Goal: Check status: Check status

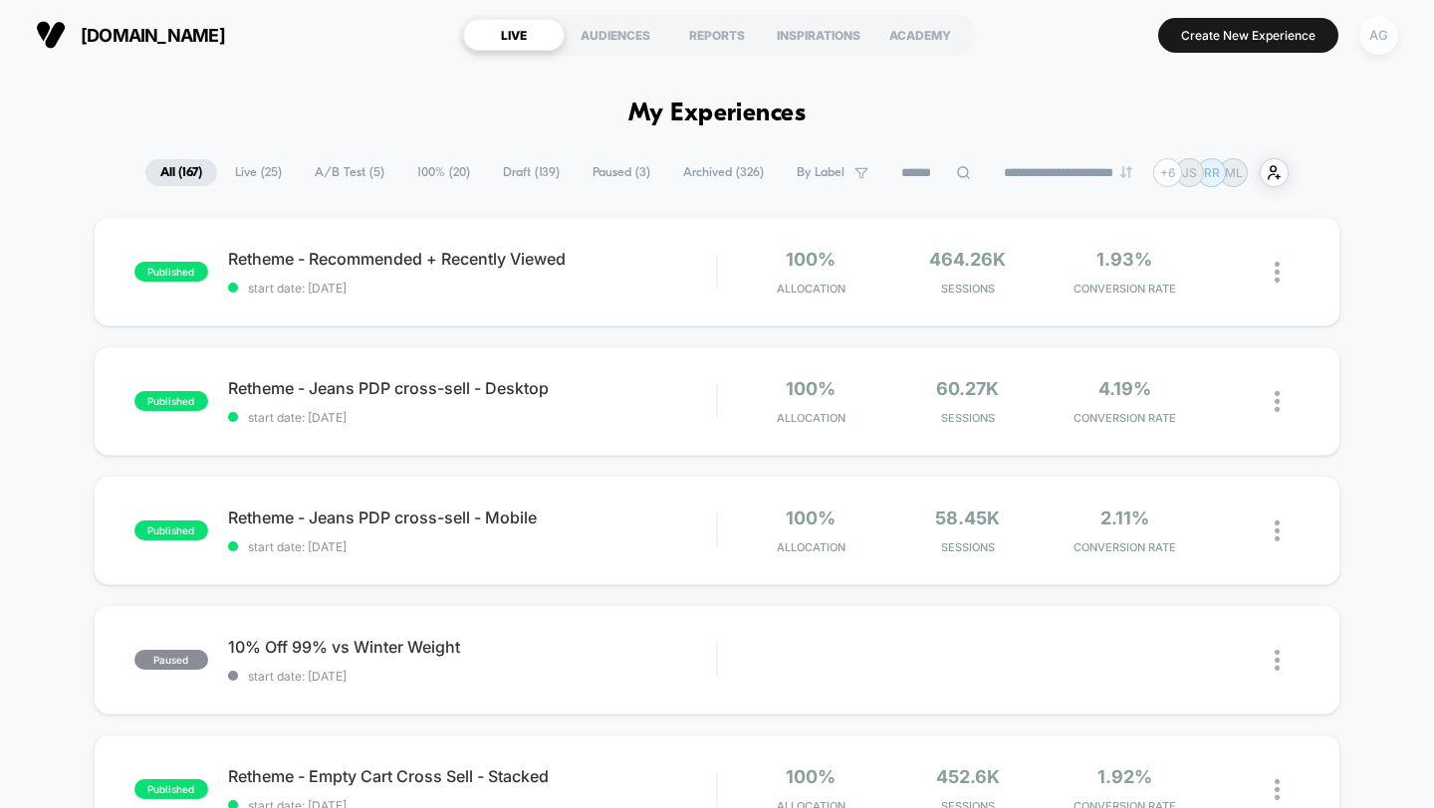
click at [1386, 36] on div "AG" at bounding box center [1378, 35] width 39 height 39
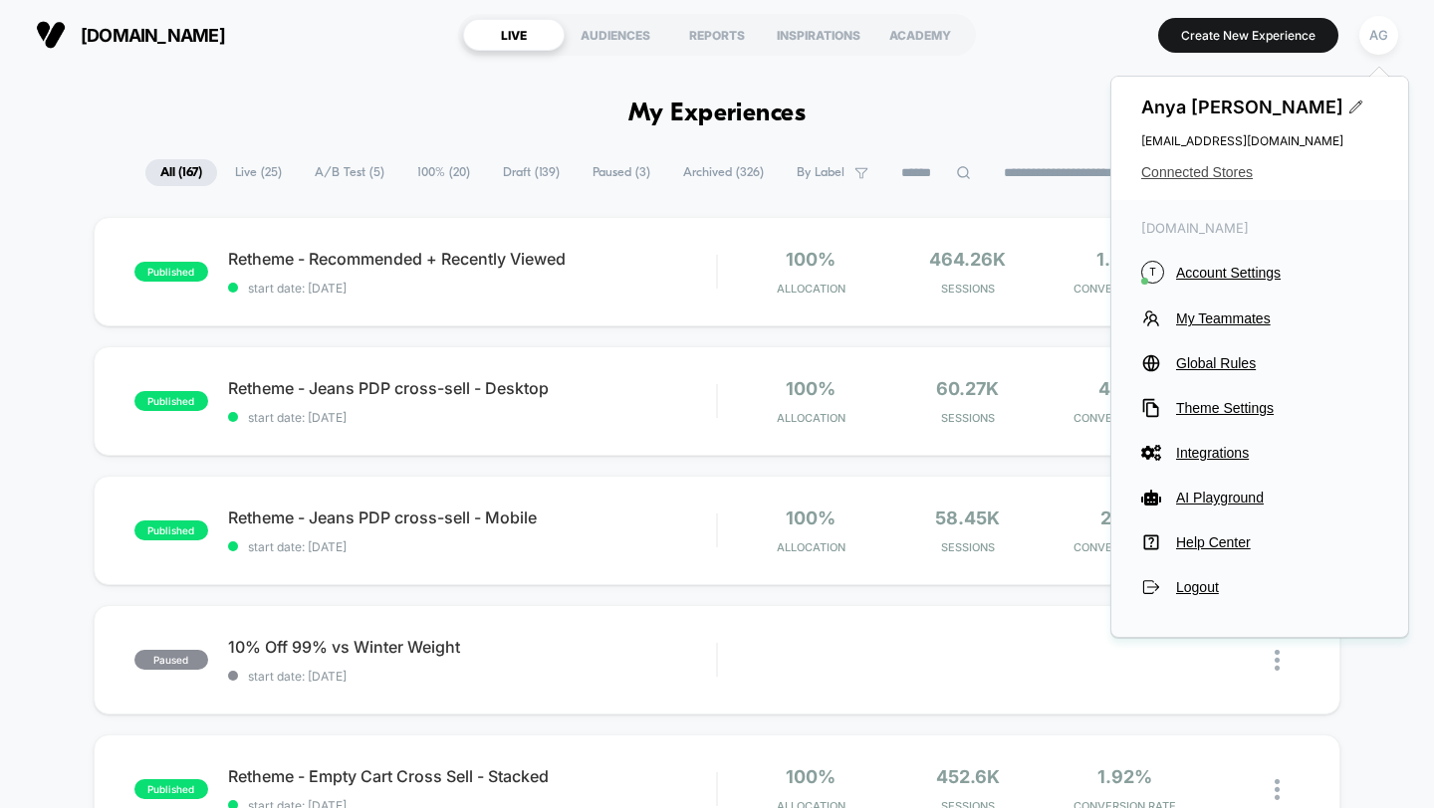
click at [1172, 176] on span "Connected Stores" at bounding box center [1259, 172] width 237 height 16
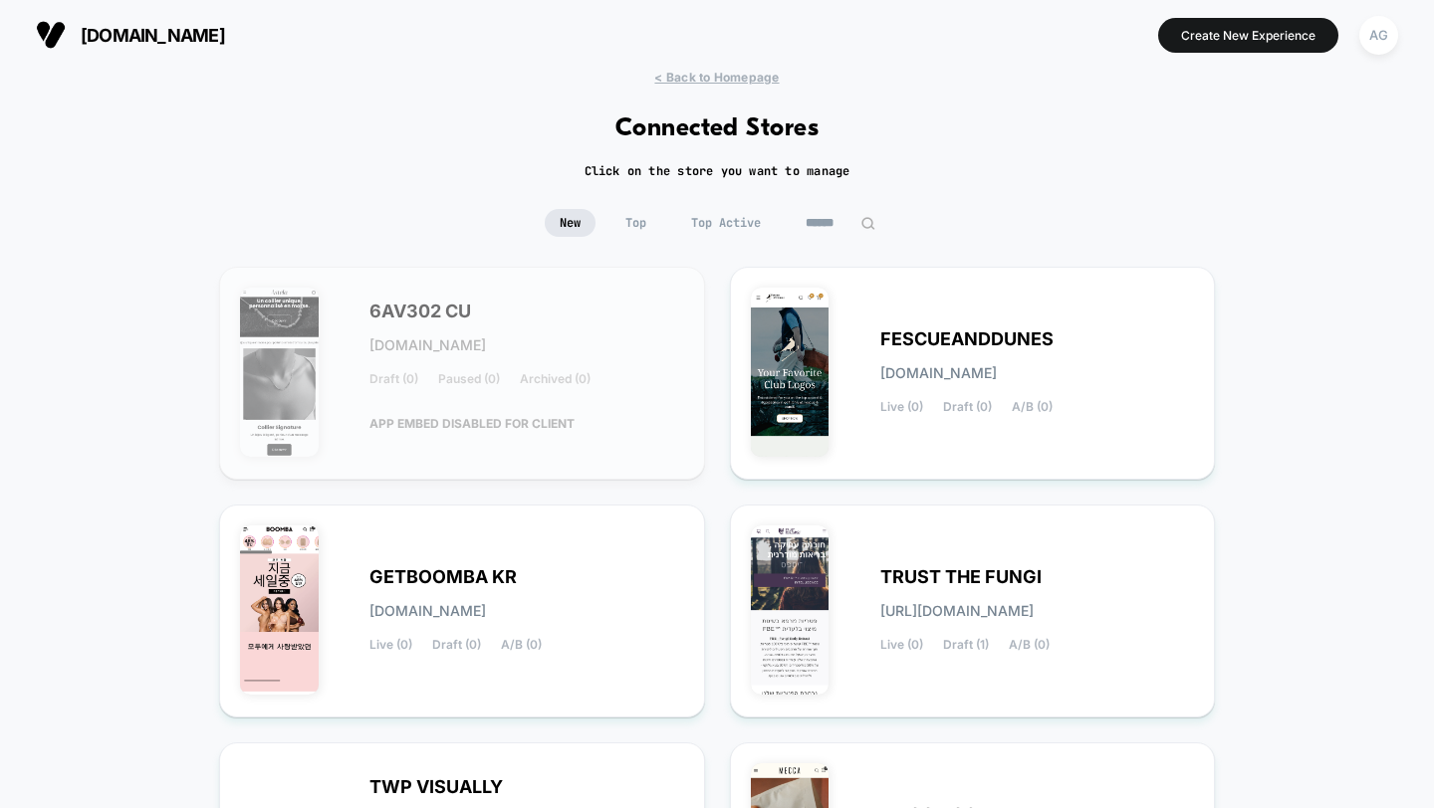
click at [833, 222] on input at bounding box center [840, 223] width 100 height 28
paste input "********"
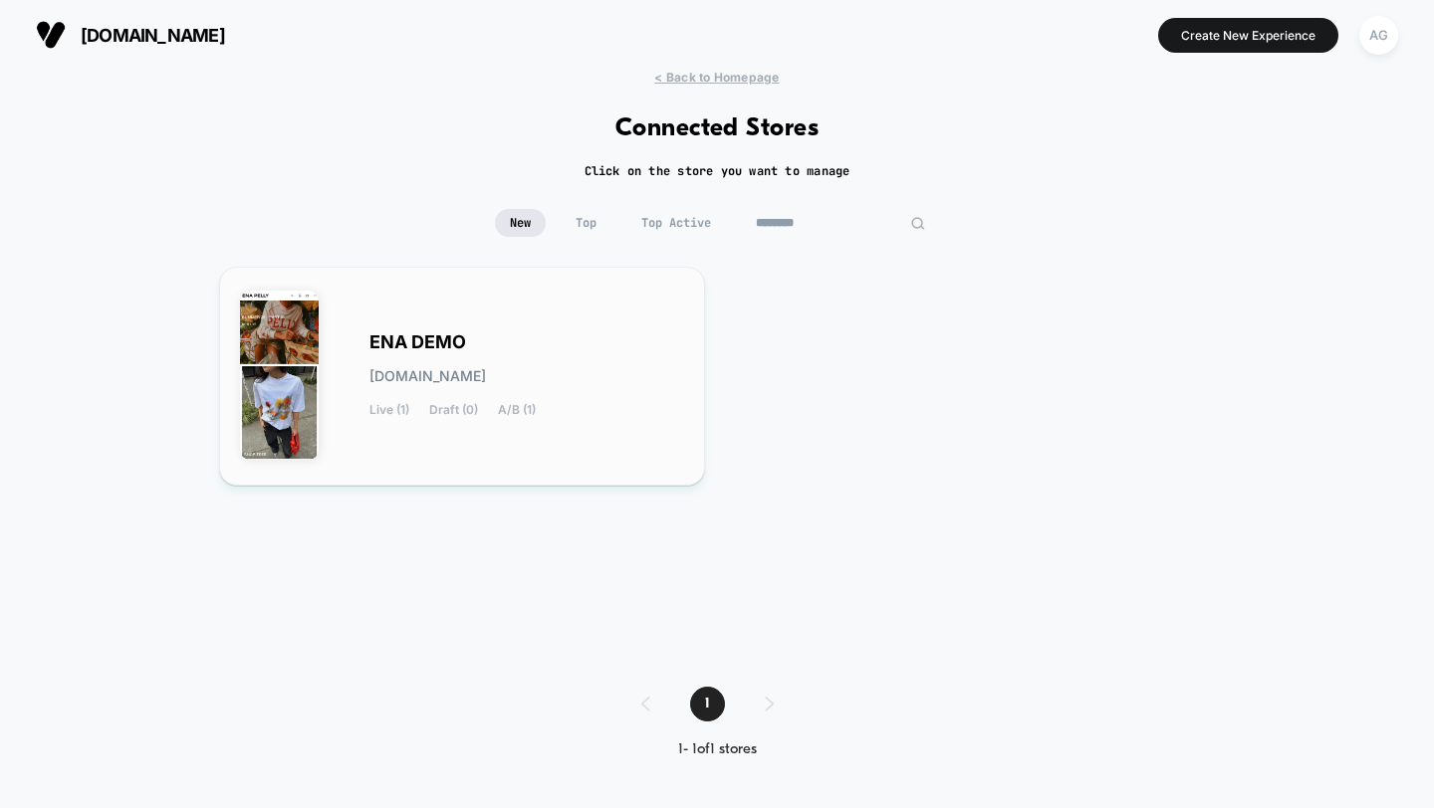
type input "********"
click at [563, 329] on div "ENA DEMO [DOMAIN_NAME] Live (1) Draft (0) A/B (1)" at bounding box center [462, 376] width 444 height 177
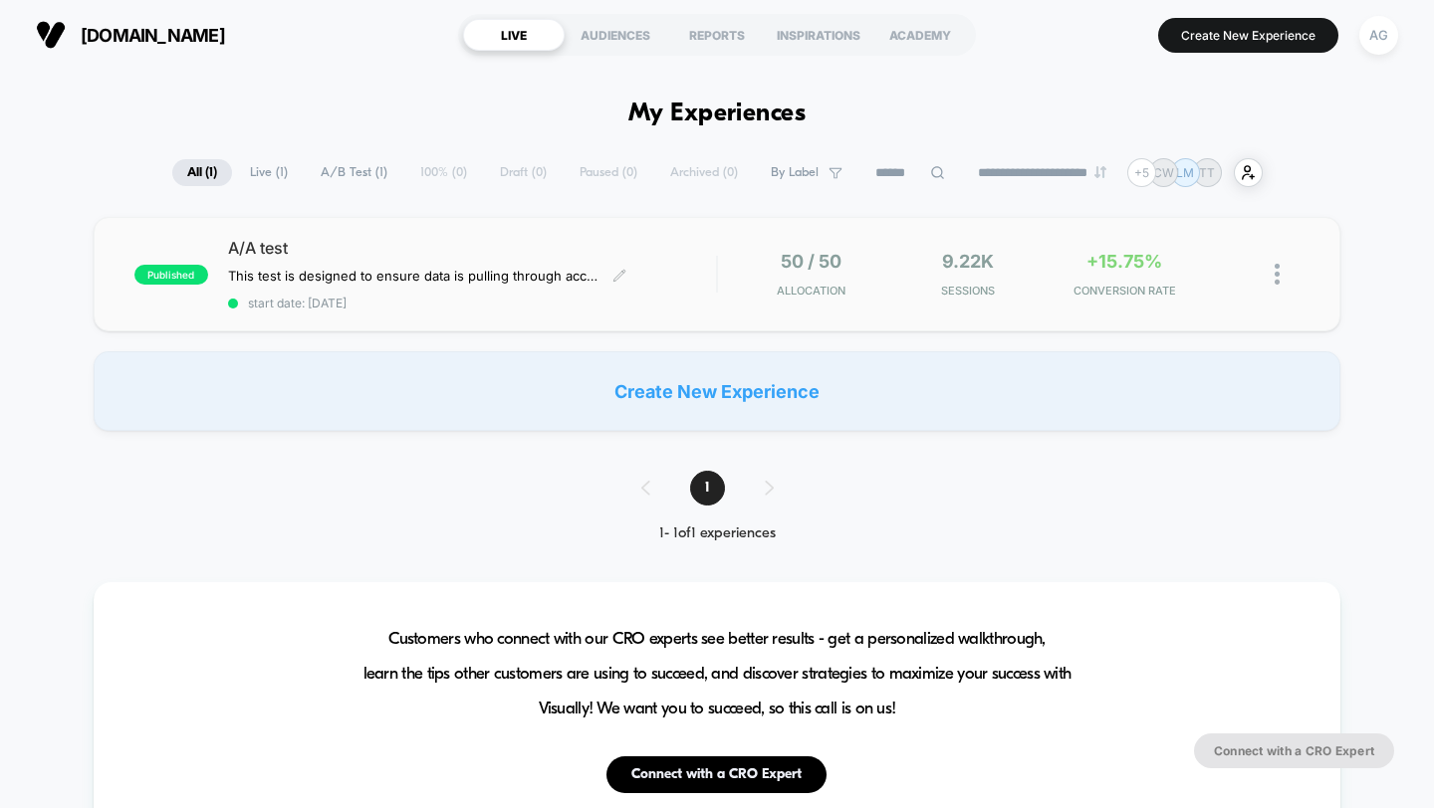
click at [600, 282] on div "This test is designed to ensure data is pulling through accurately and there is…" at bounding box center [427, 276] width 398 height 16
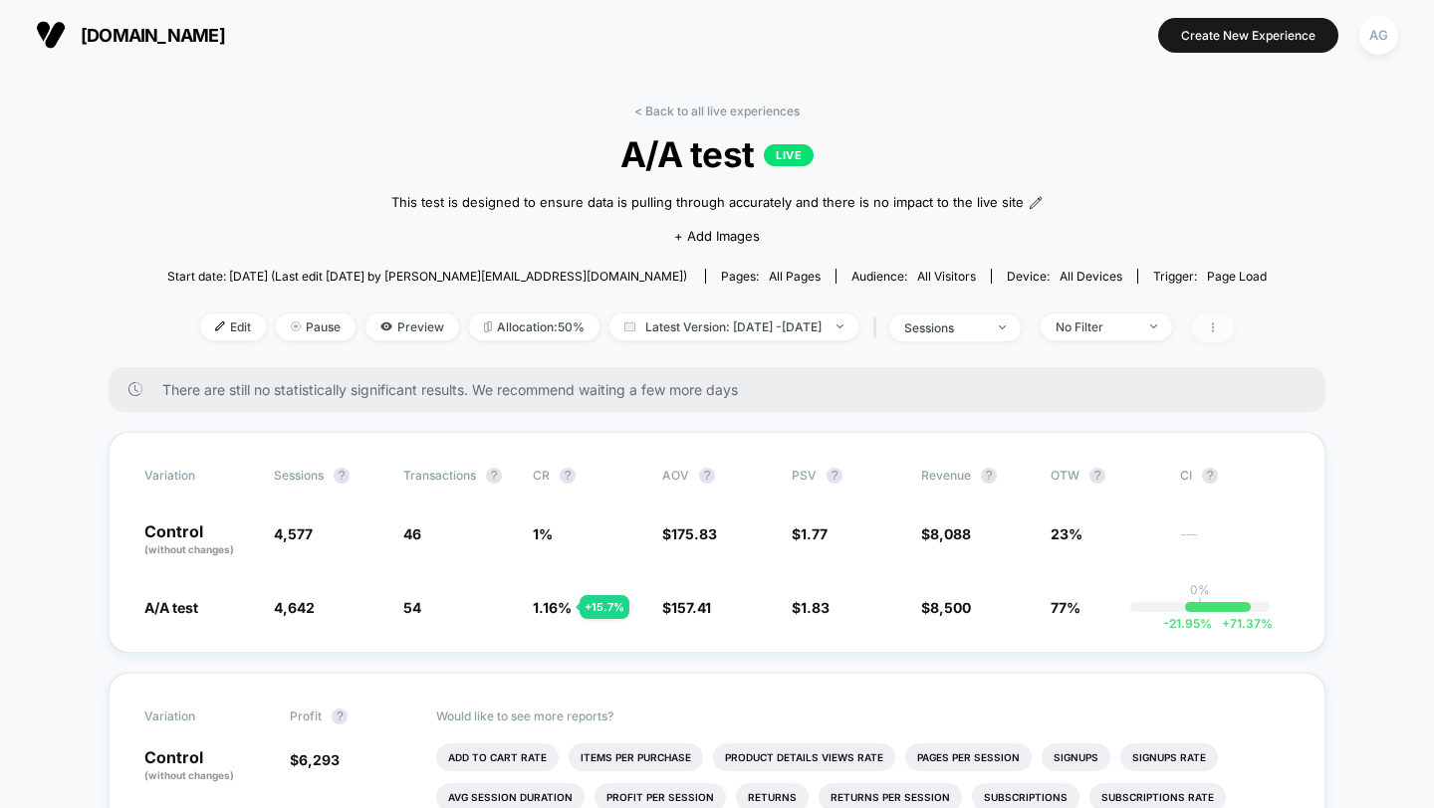
click at [1219, 326] on icon at bounding box center [1213, 328] width 12 height 12
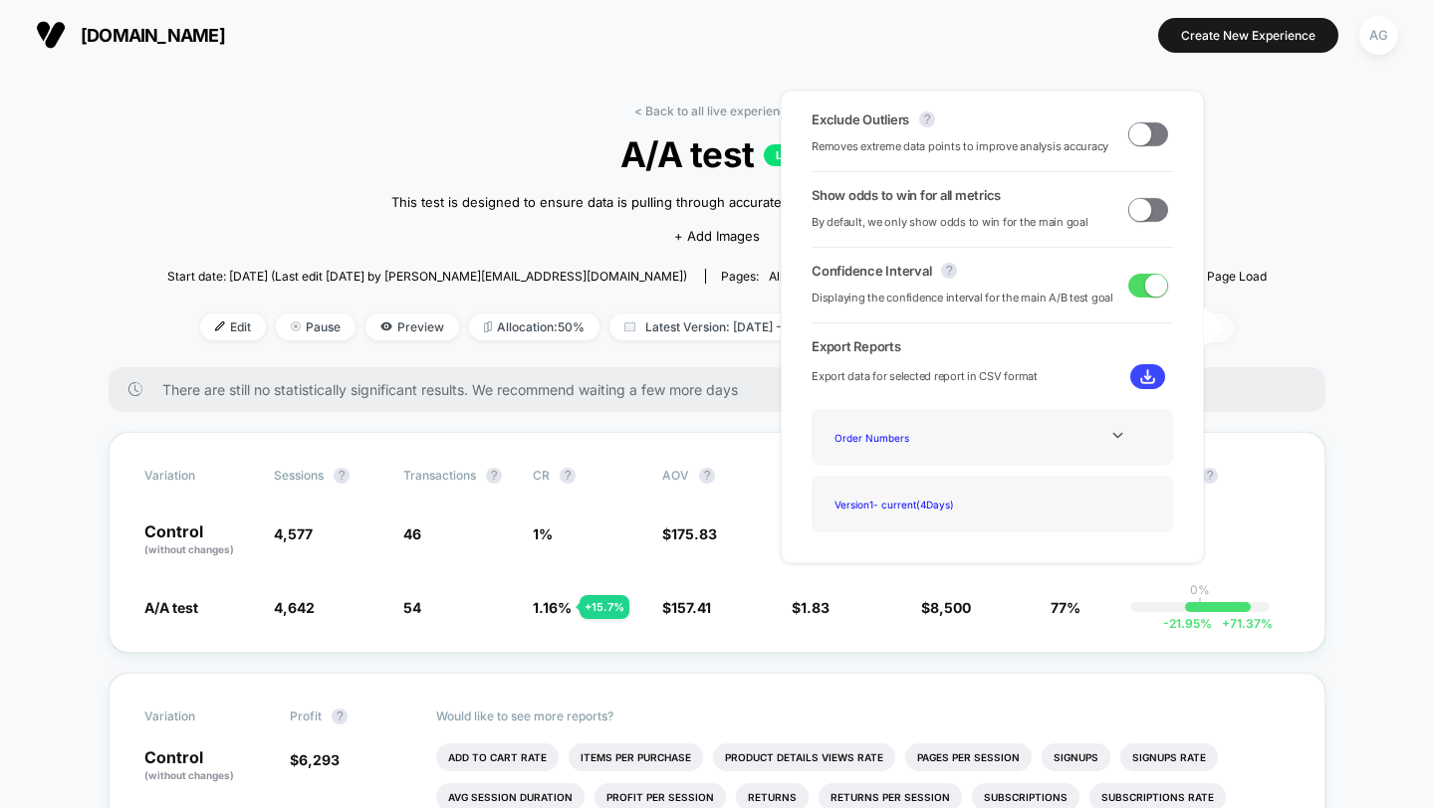
click at [1219, 326] on icon at bounding box center [1213, 328] width 12 height 12
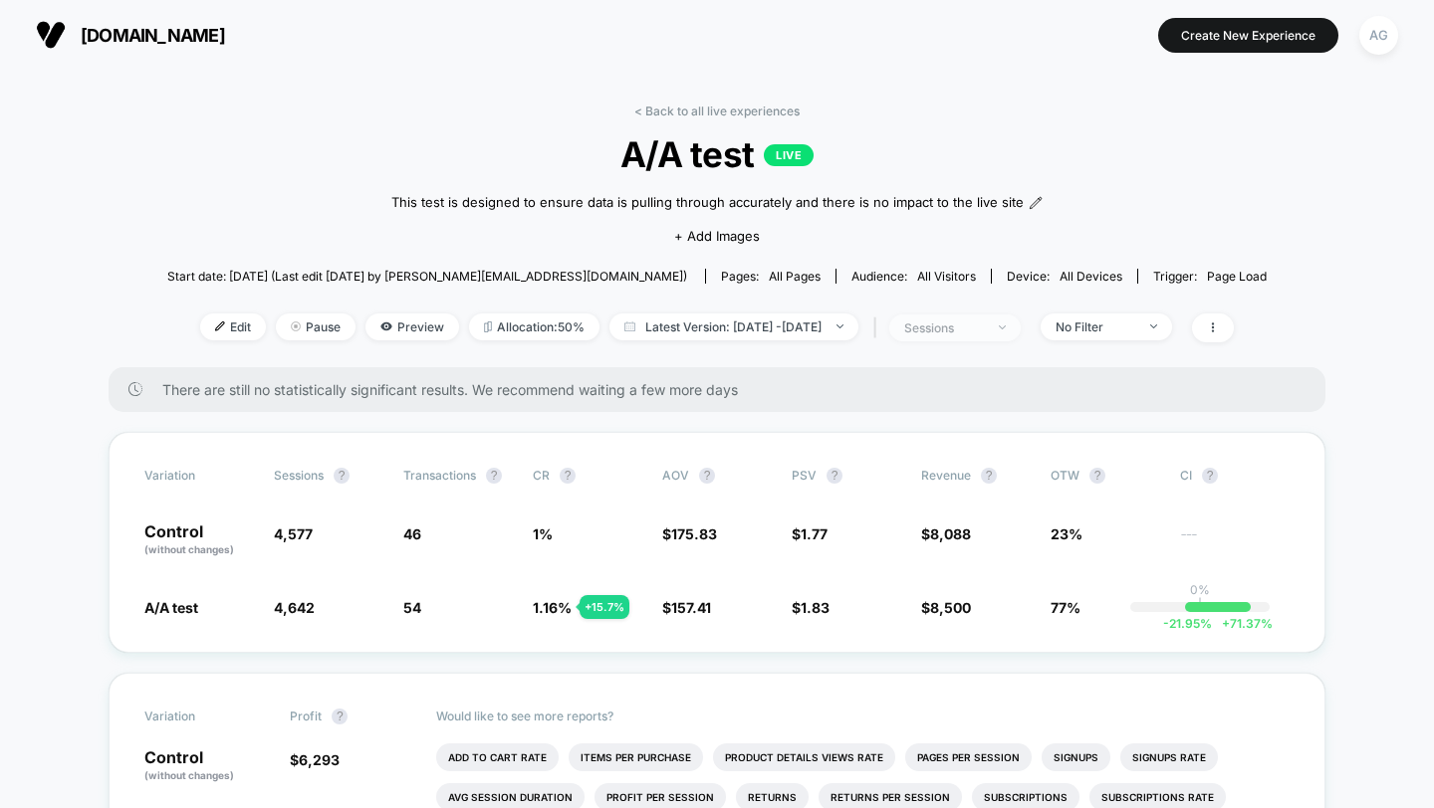
click at [1020, 327] on span "sessions" at bounding box center [954, 328] width 131 height 27
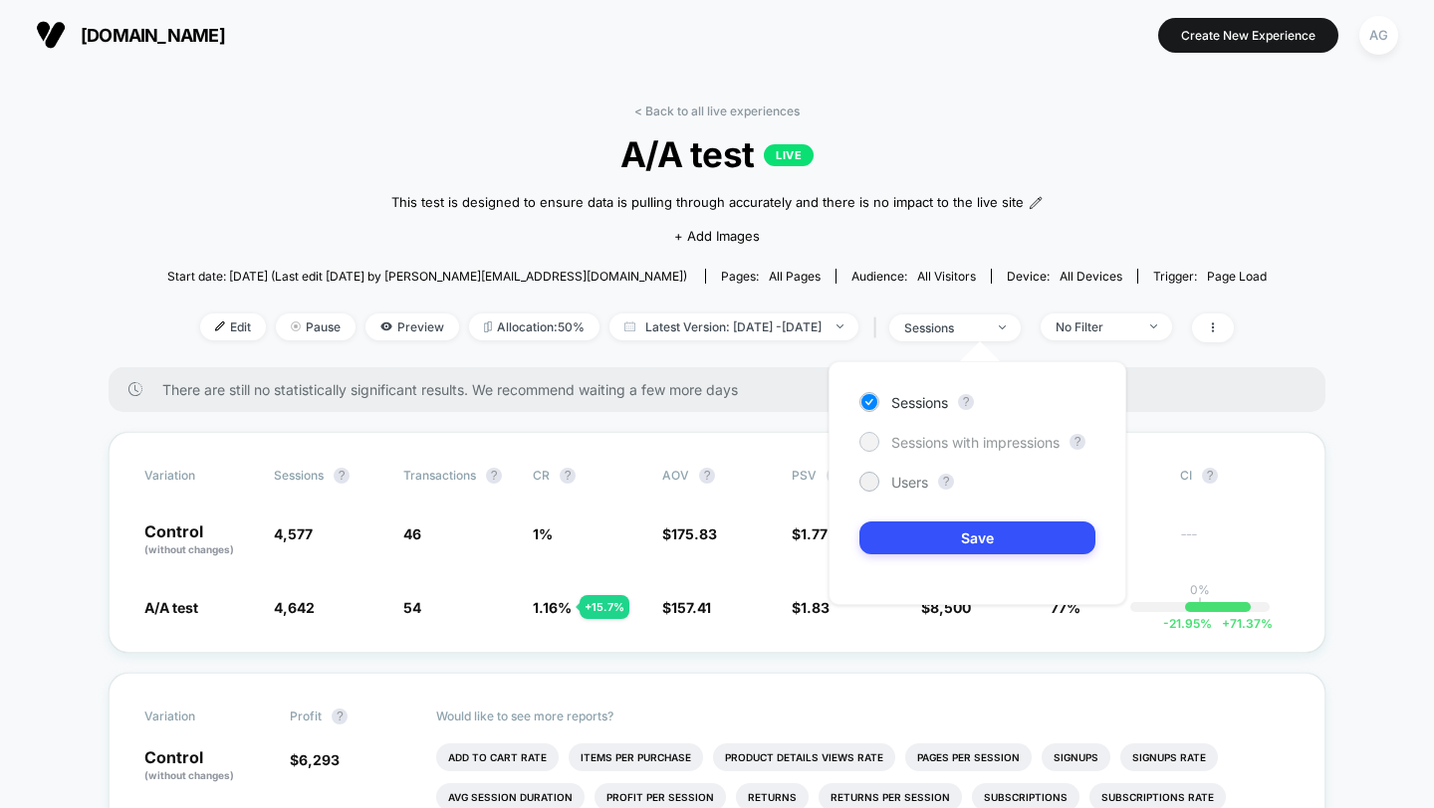
click at [916, 450] on span "Sessions with impressions" at bounding box center [975, 442] width 168 height 17
click at [912, 484] on span "Users" at bounding box center [909, 482] width 37 height 17
click at [918, 530] on button "Save" at bounding box center [977, 538] width 236 height 33
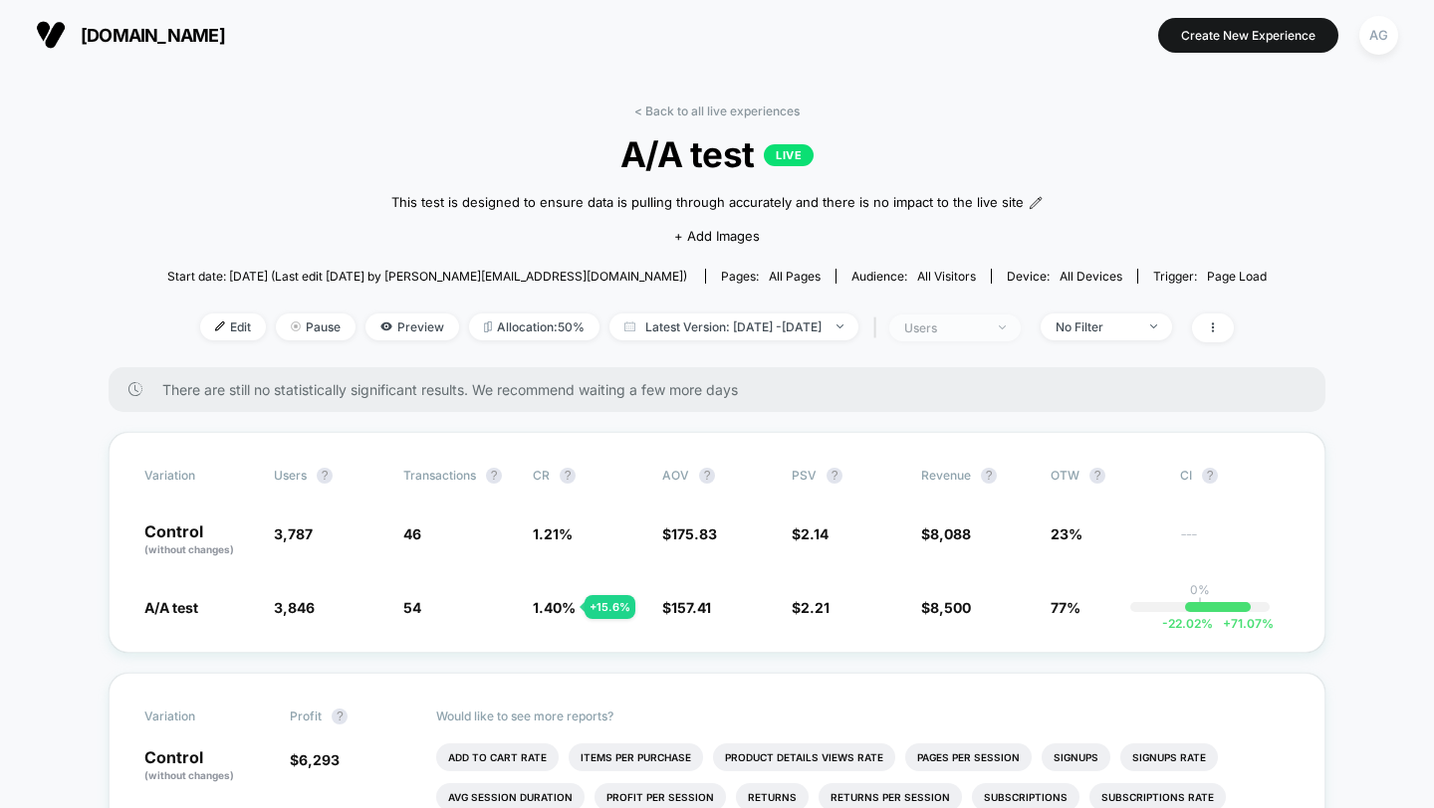
click at [984, 329] on div "users" at bounding box center [944, 328] width 80 height 15
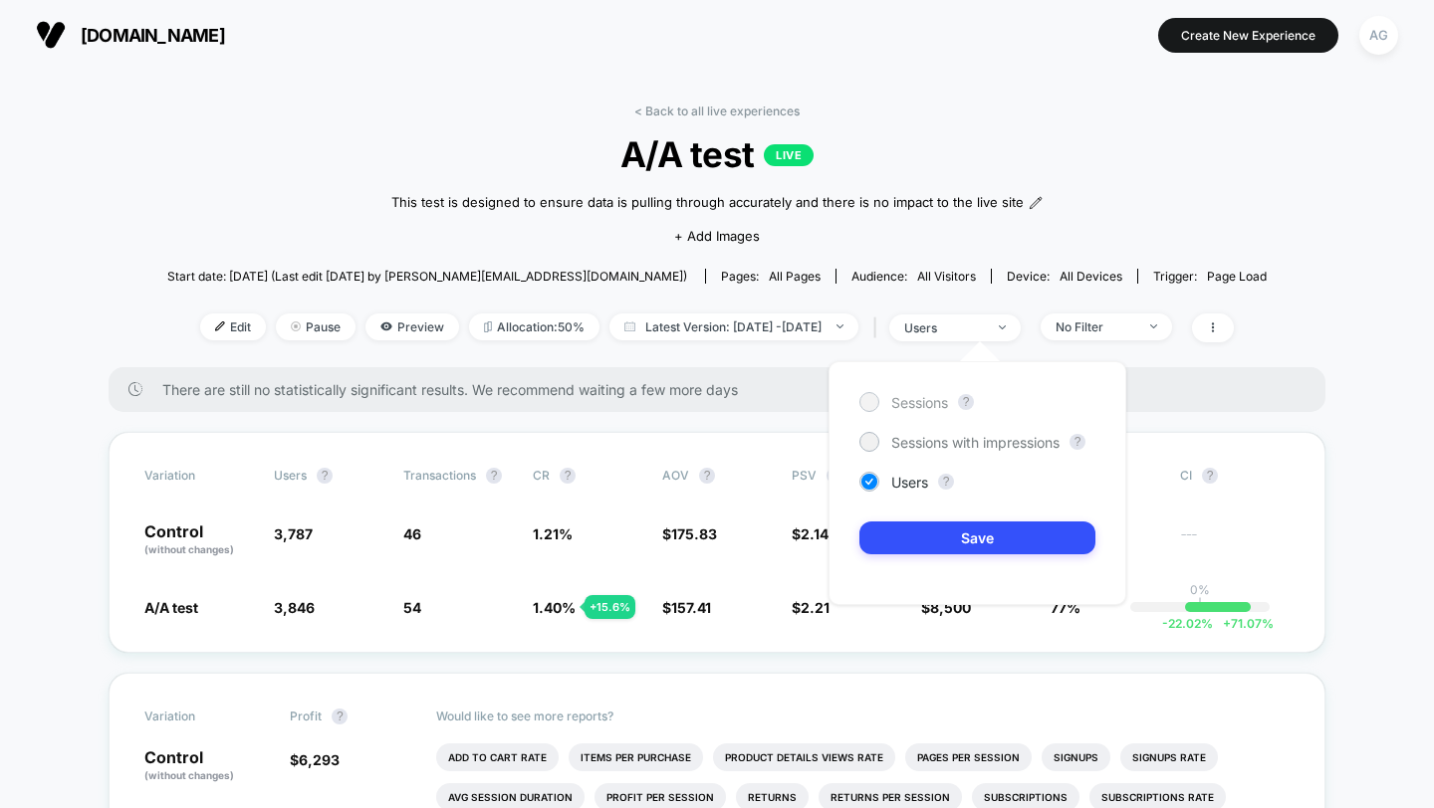
click at [918, 400] on span "Sessions" at bounding box center [919, 402] width 57 height 17
click at [919, 551] on button "Save" at bounding box center [977, 538] width 236 height 33
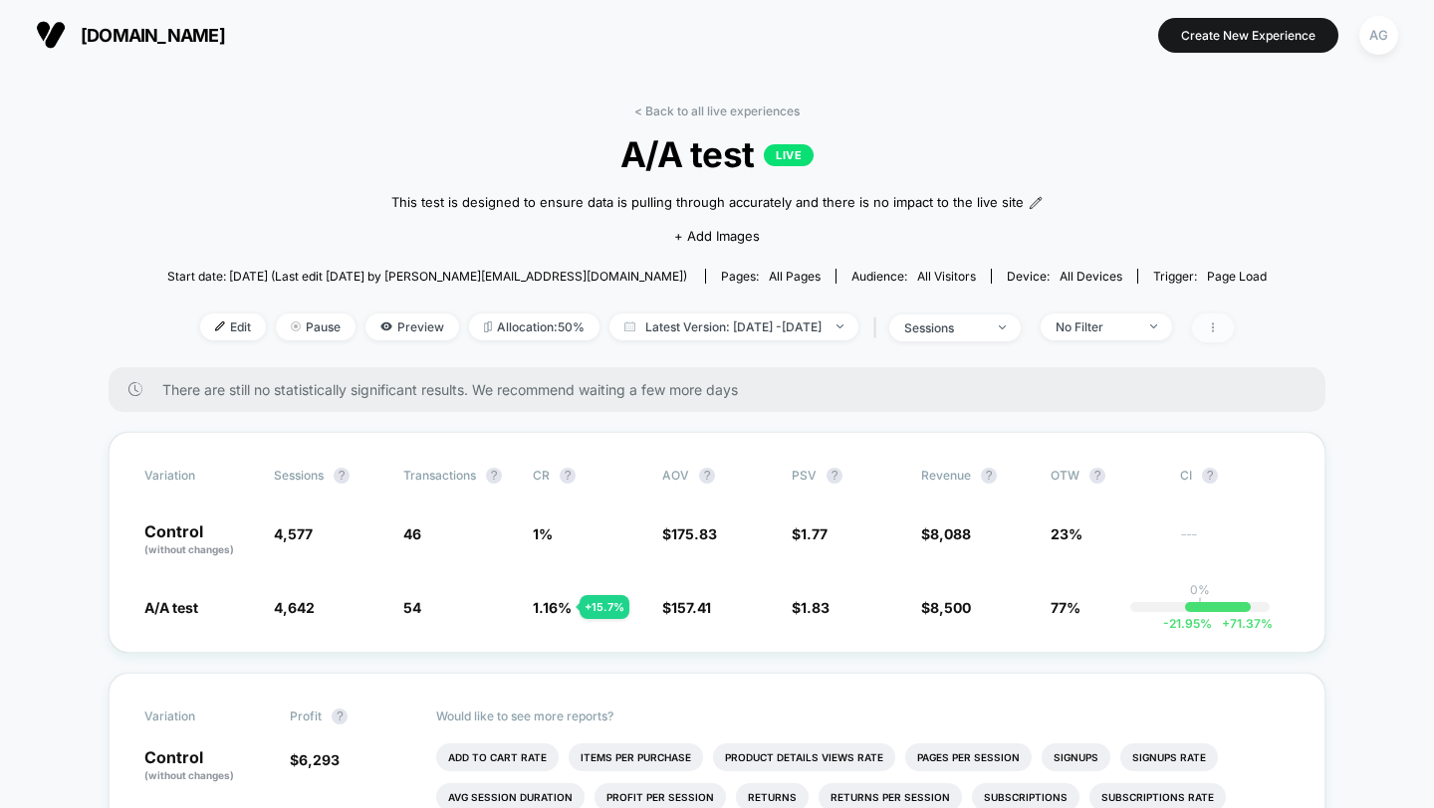
click at [1233, 330] on span at bounding box center [1213, 328] width 42 height 29
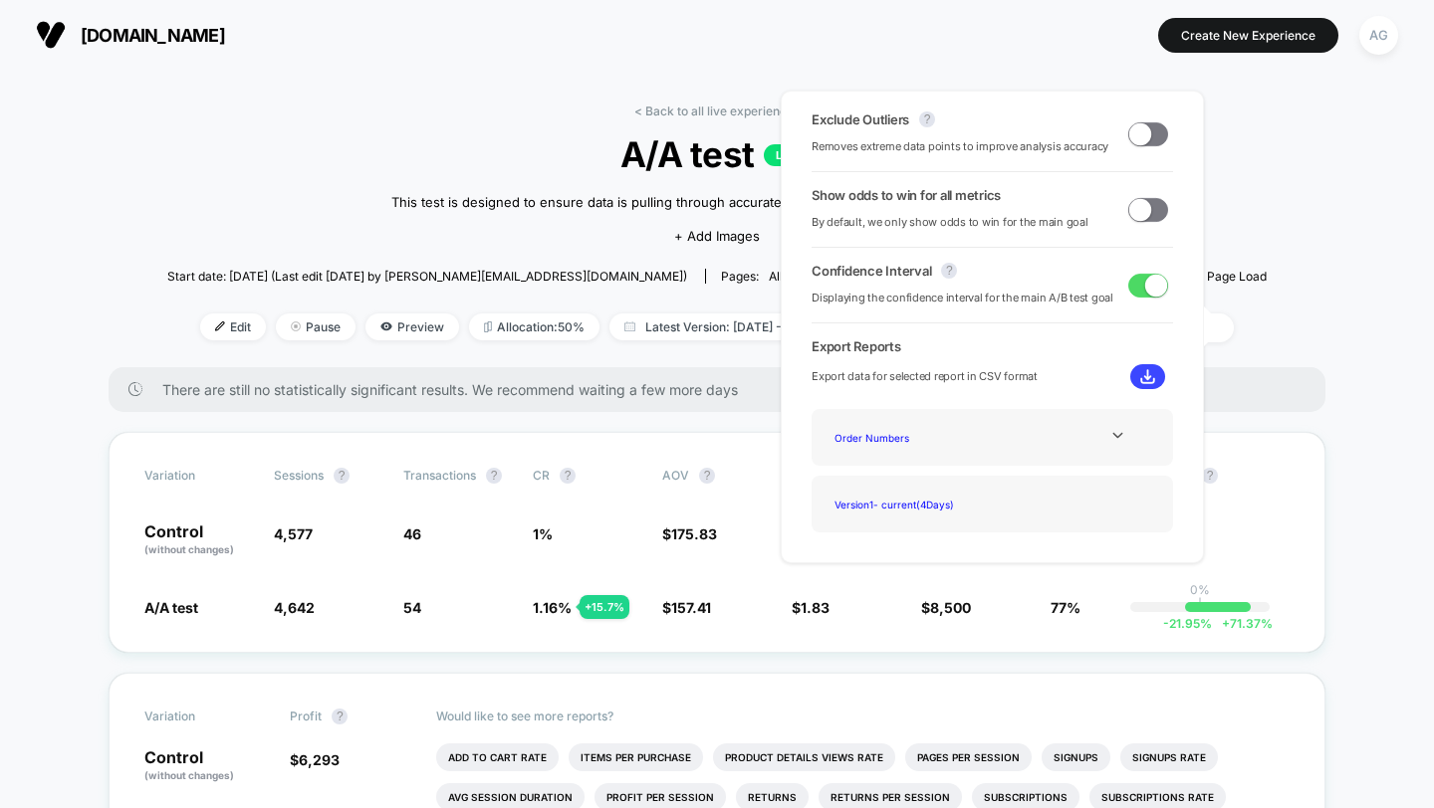
click at [1141, 131] on span at bounding box center [1140, 133] width 22 height 22
click at [708, 613] on span "149.72" at bounding box center [694, 607] width 46 height 17
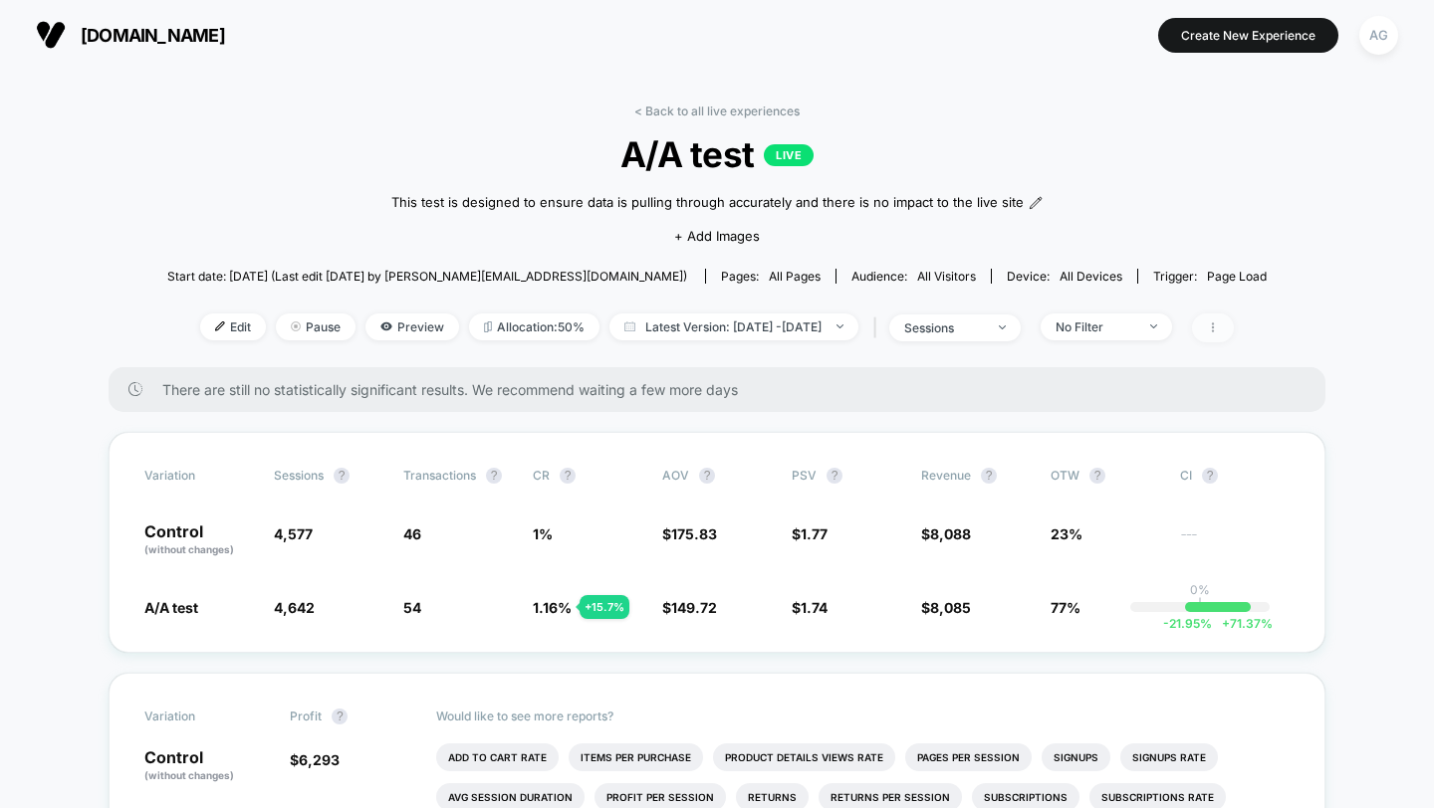
click at [1233, 318] on span at bounding box center [1213, 328] width 42 height 29
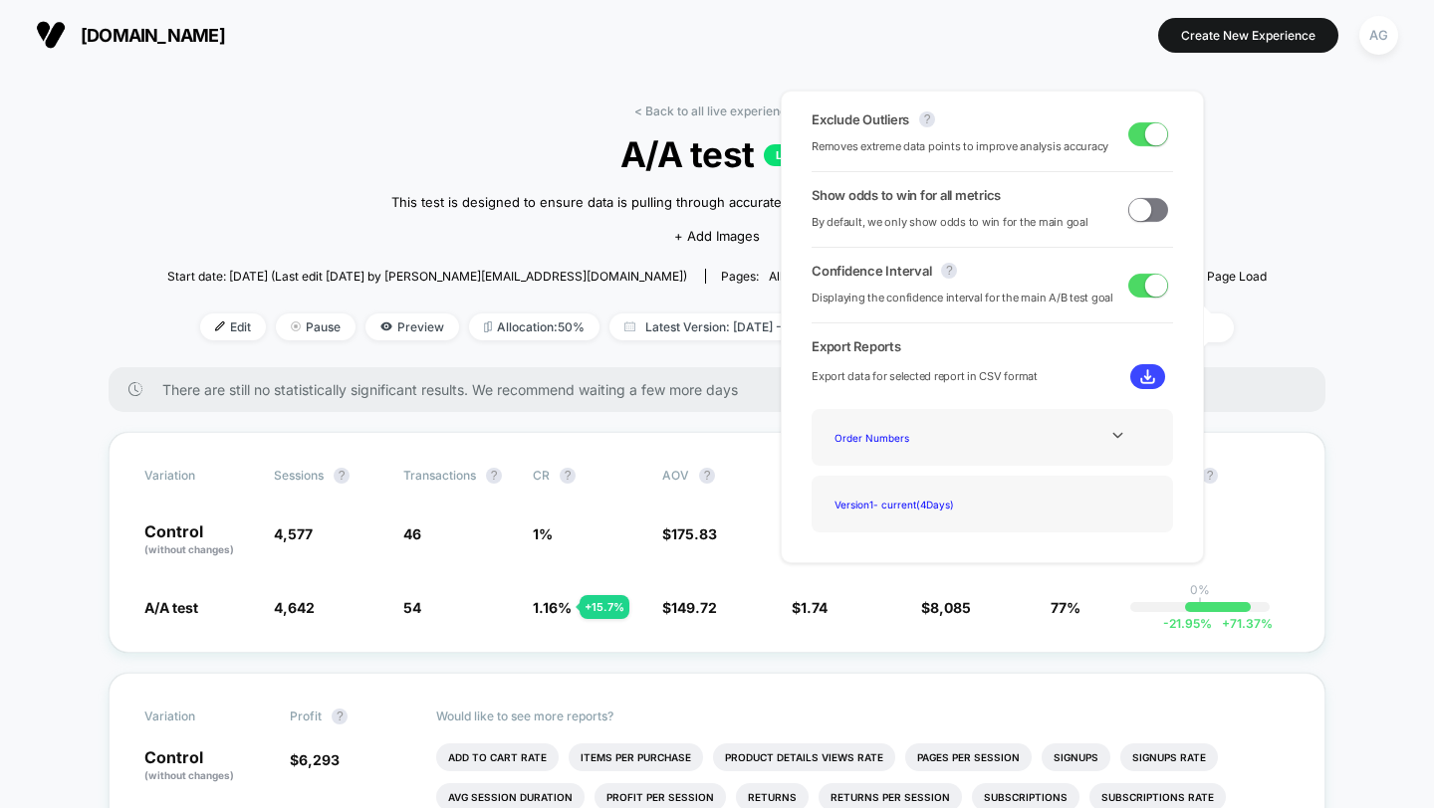
click at [1161, 136] on div "Exclude Outliers ? Removes extreme data points to improve analysis accuracy" at bounding box center [991, 133] width 361 height 45
click at [1151, 136] on span at bounding box center [1156, 133] width 22 height 22
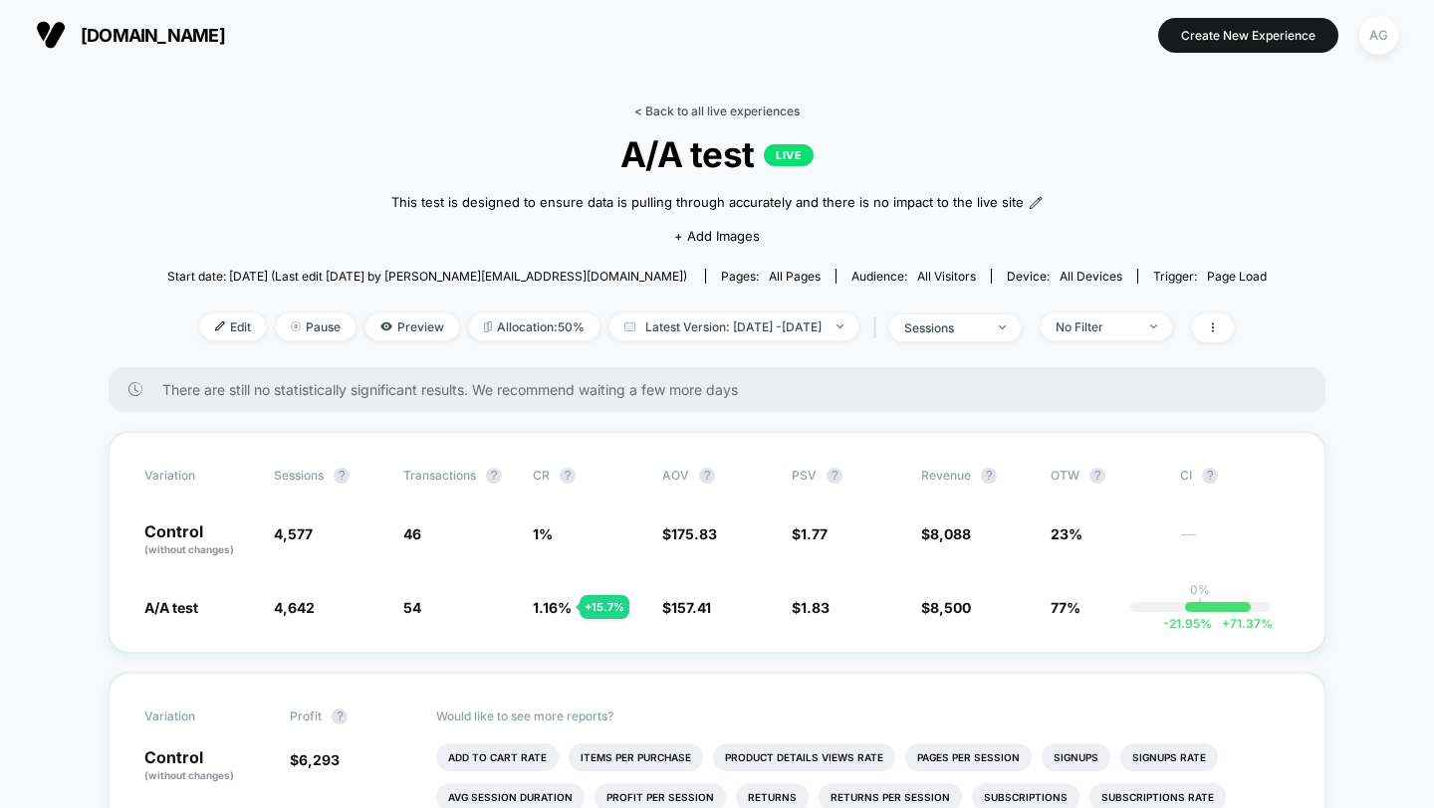
click at [727, 110] on link "< Back to all live experiences" at bounding box center [716, 111] width 165 height 15
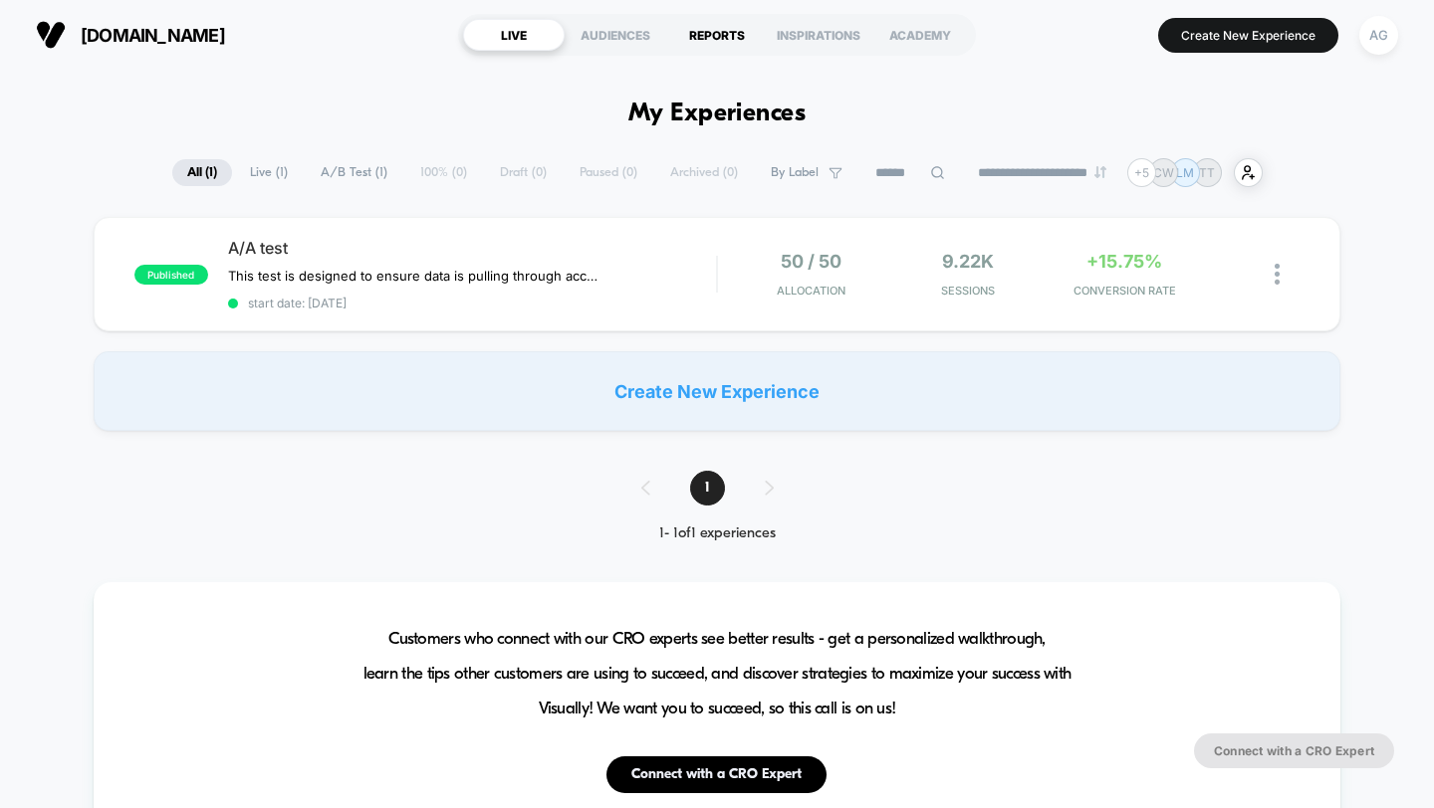
click at [738, 32] on div "REPORTS" at bounding box center [717, 35] width 102 height 32
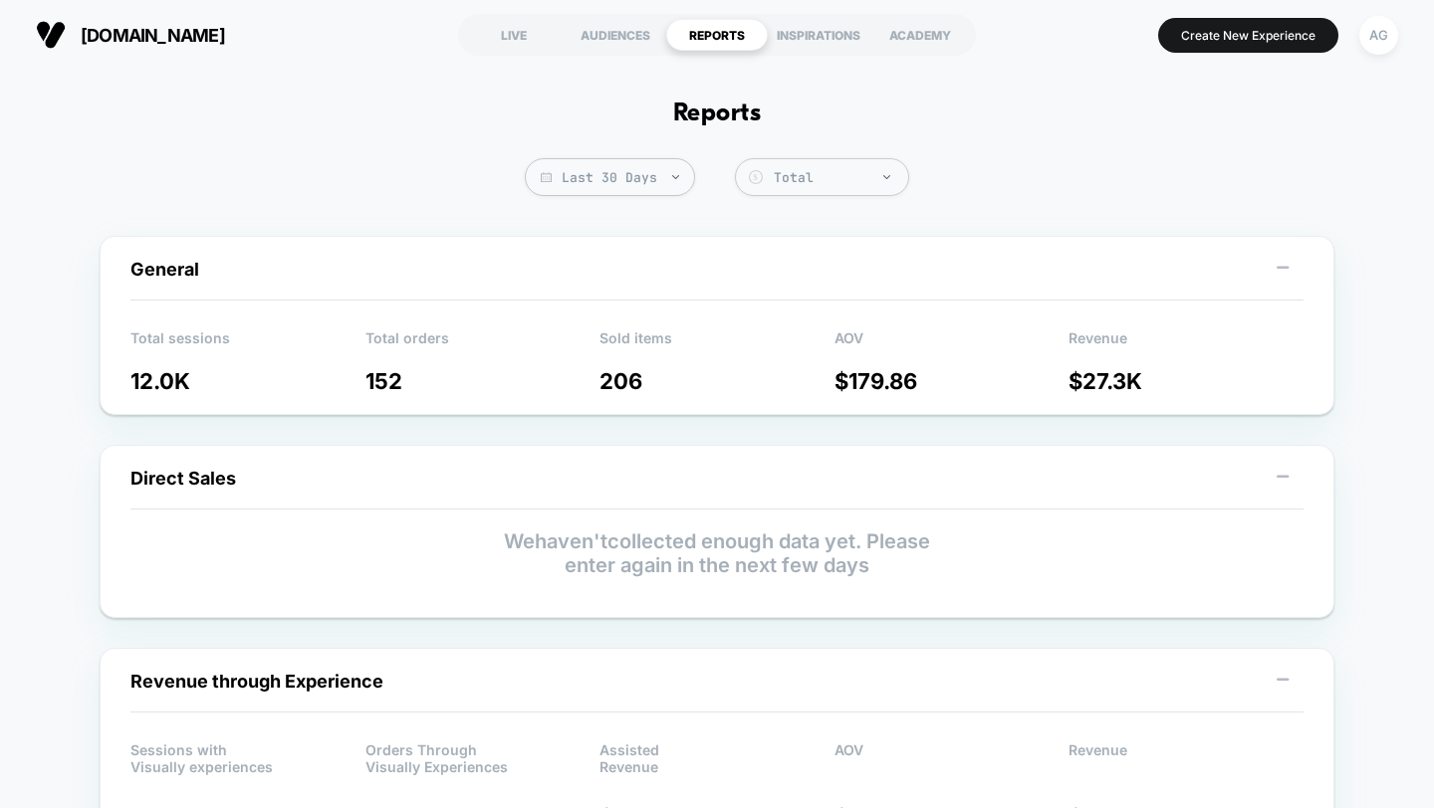
scroll to position [22, 0]
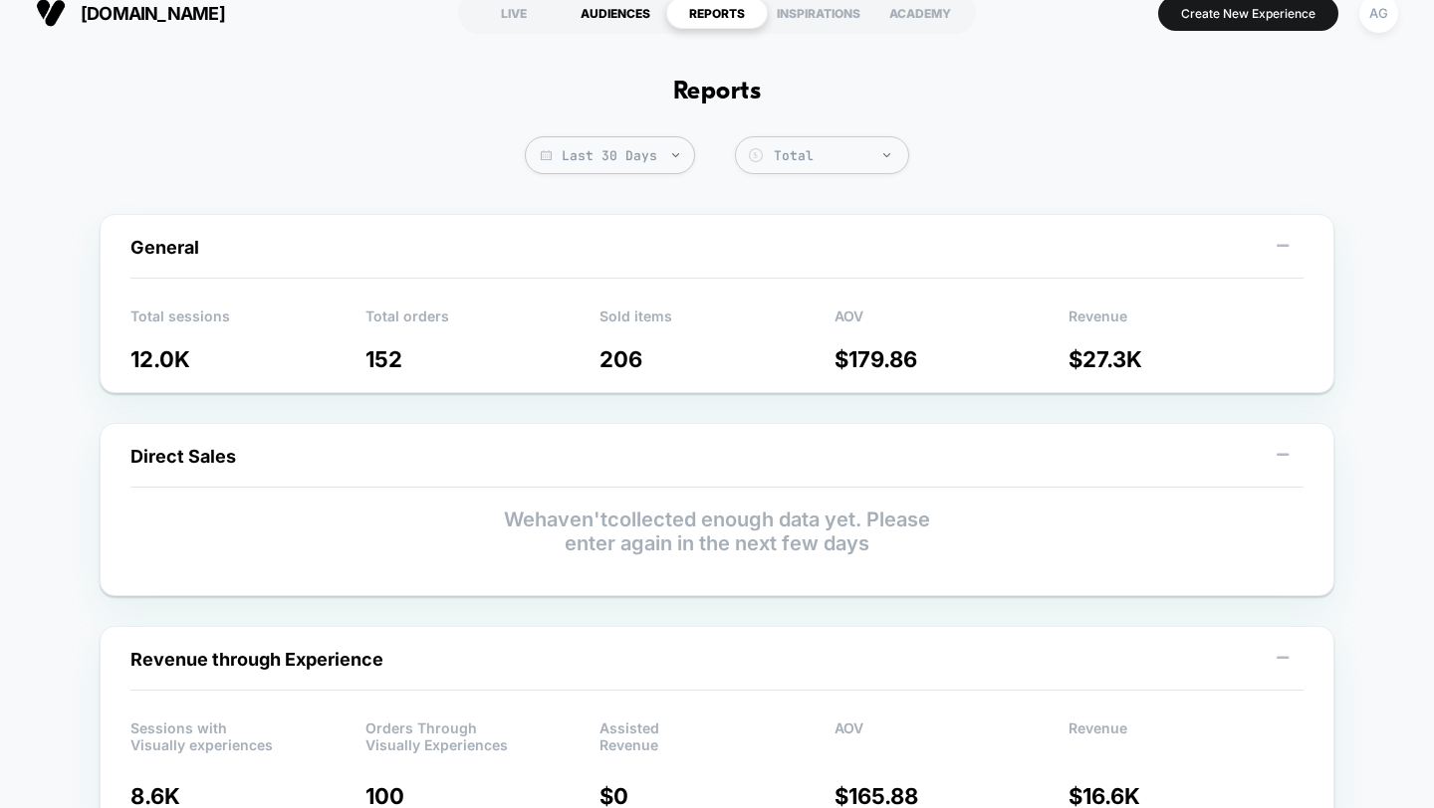
click at [614, 13] on div "AUDIENCES" at bounding box center [615, 13] width 102 height 32
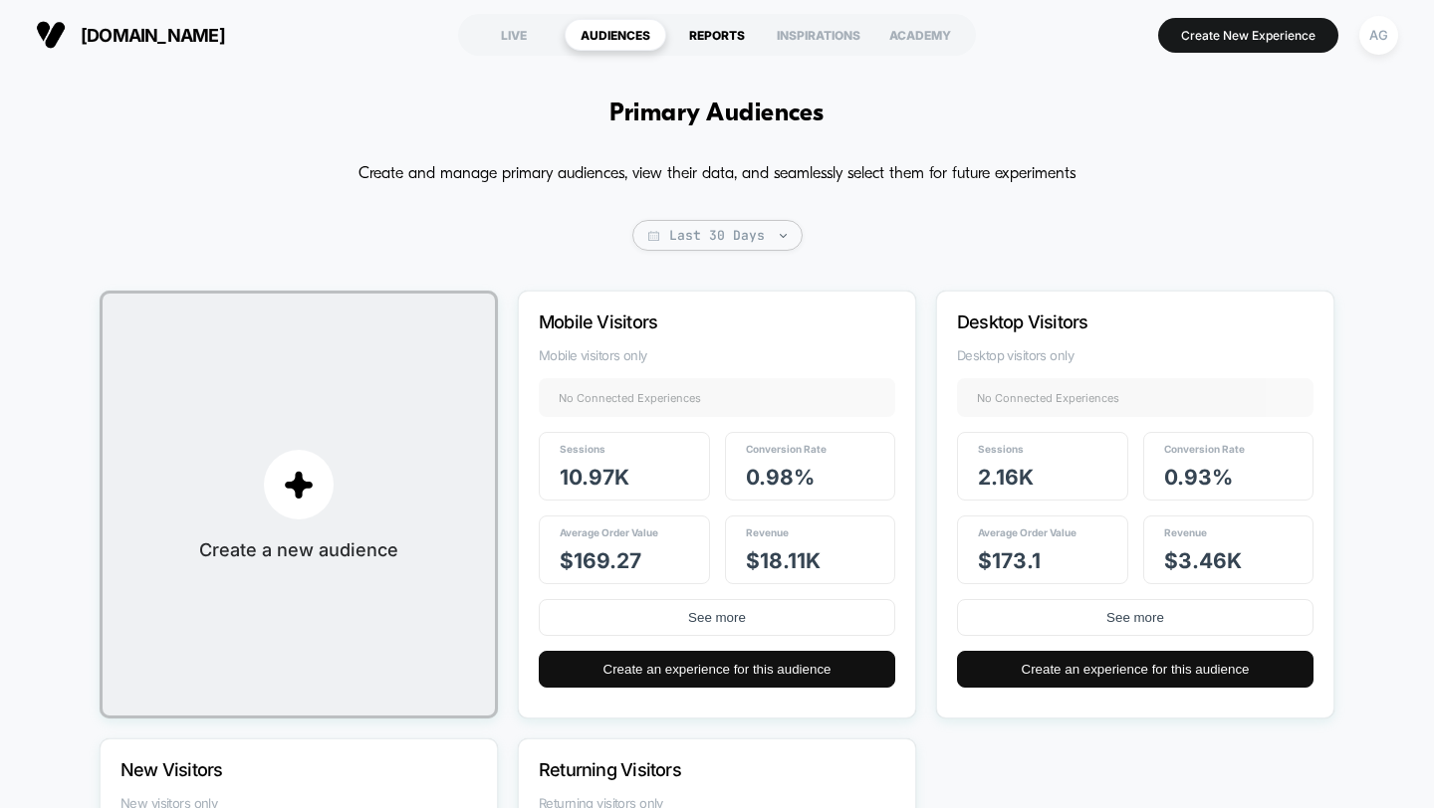
click at [725, 47] on div "REPORTS" at bounding box center [717, 35] width 102 height 32
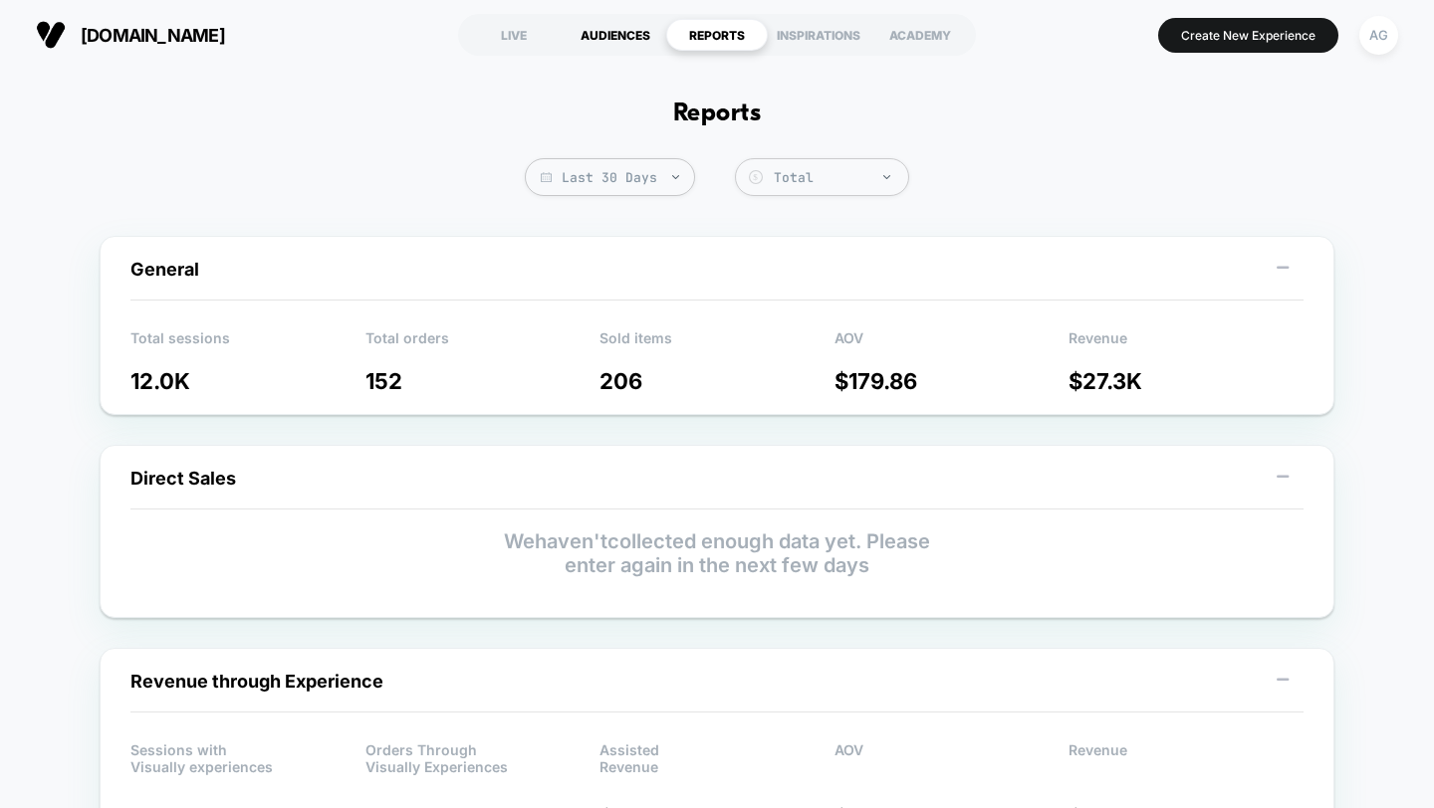
click at [630, 37] on div "AUDIENCES" at bounding box center [615, 35] width 102 height 32
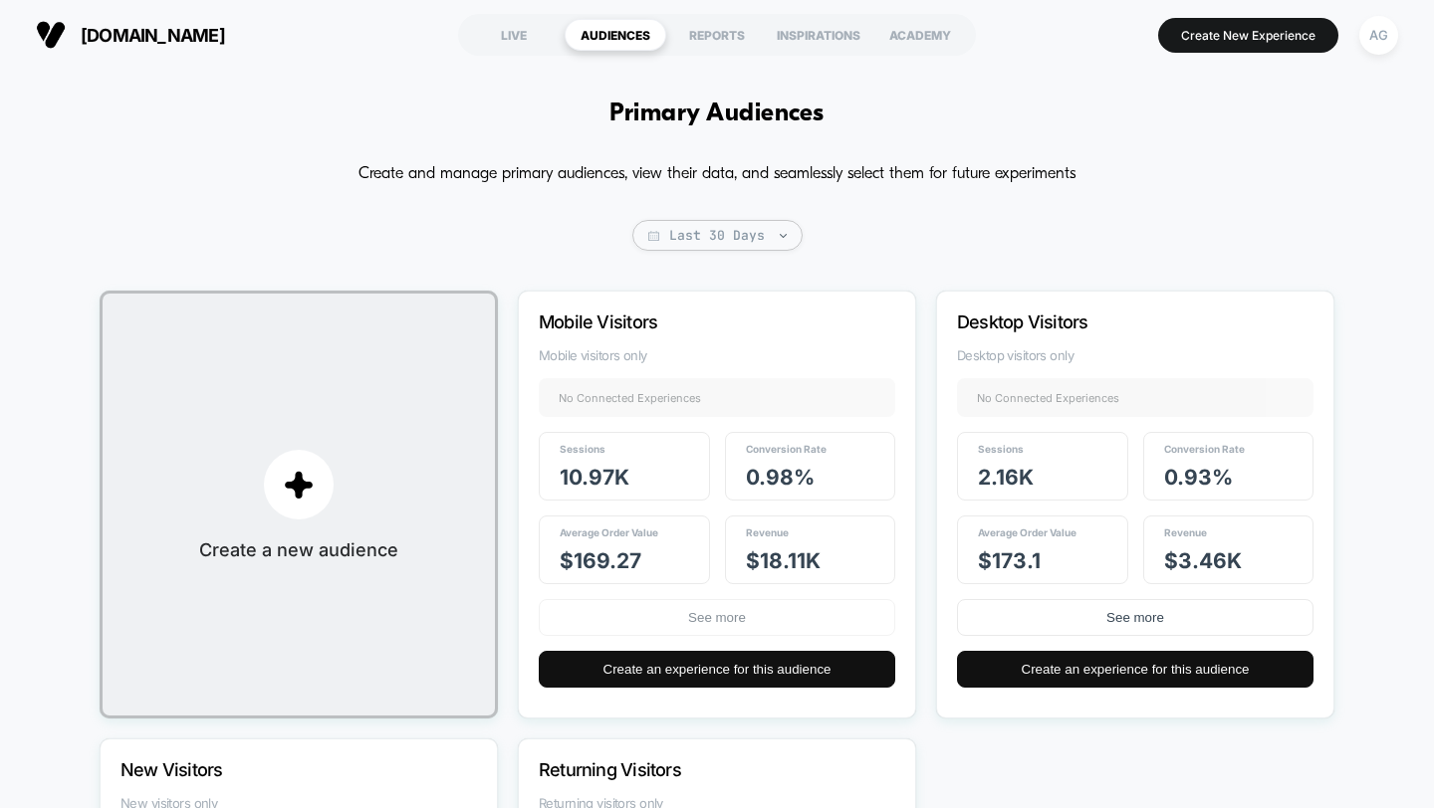
click at [700, 620] on button "See more" at bounding box center [717, 617] width 356 height 37
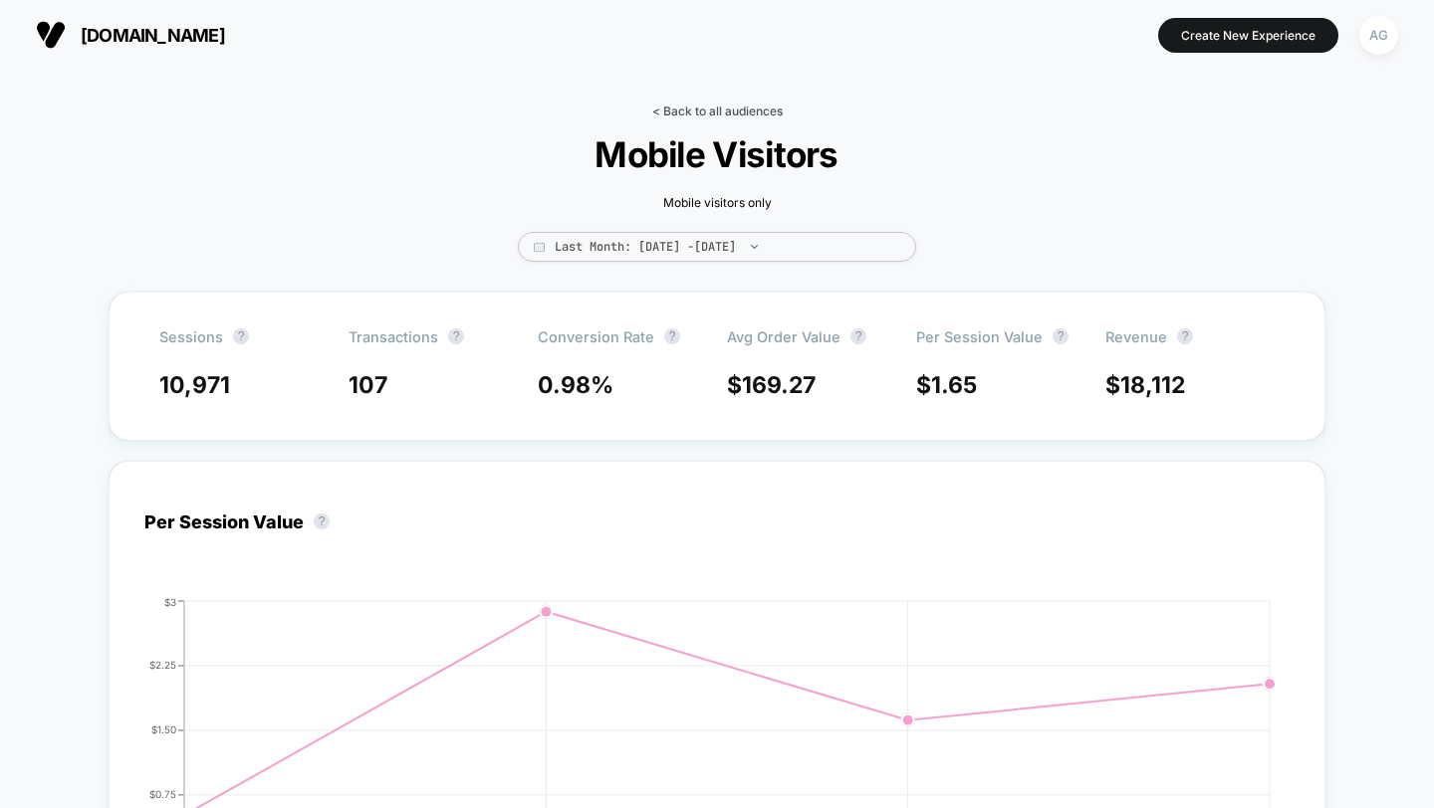
click at [715, 111] on link "< Back to all audiences" at bounding box center [717, 111] width 130 height 15
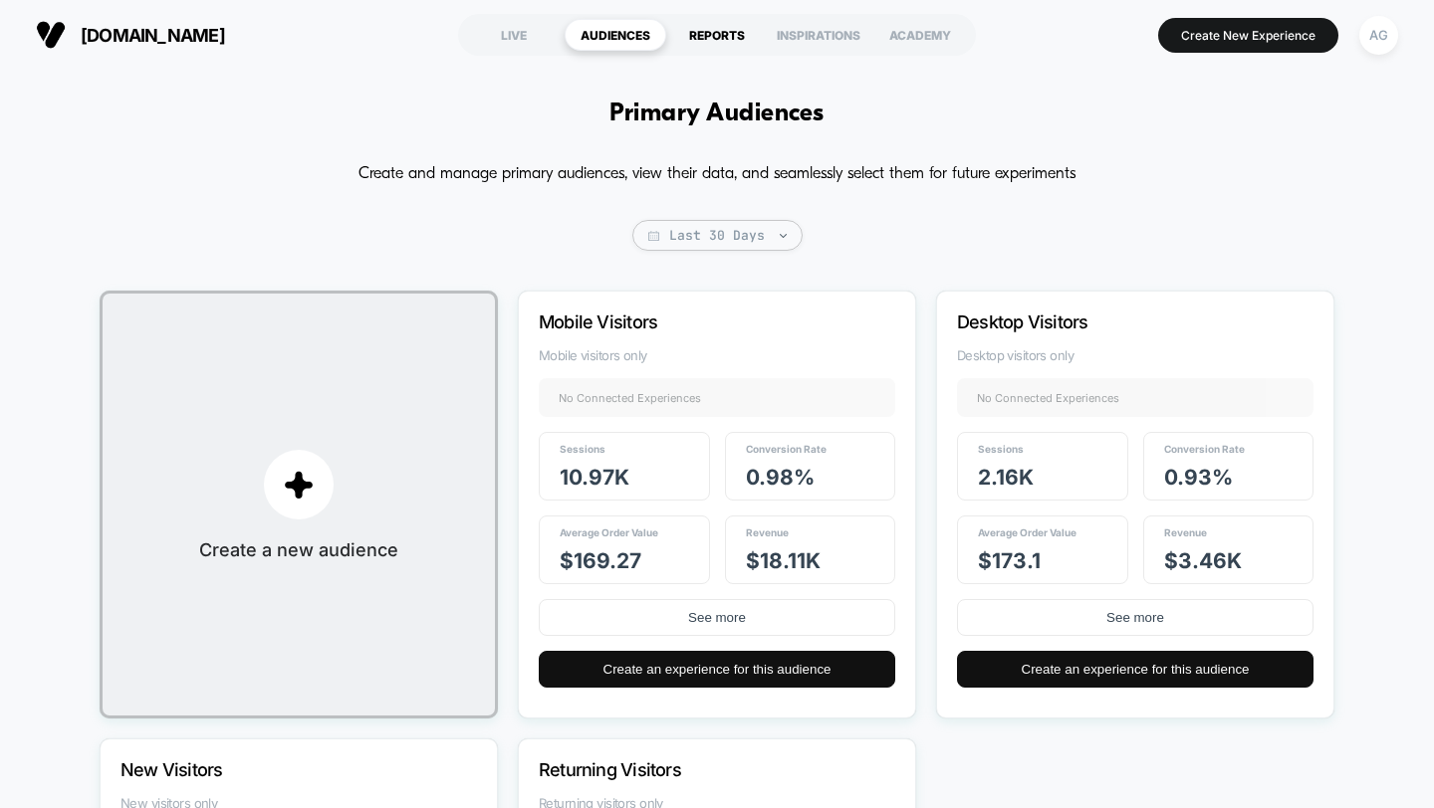
click at [713, 39] on div "REPORTS" at bounding box center [717, 35] width 102 height 32
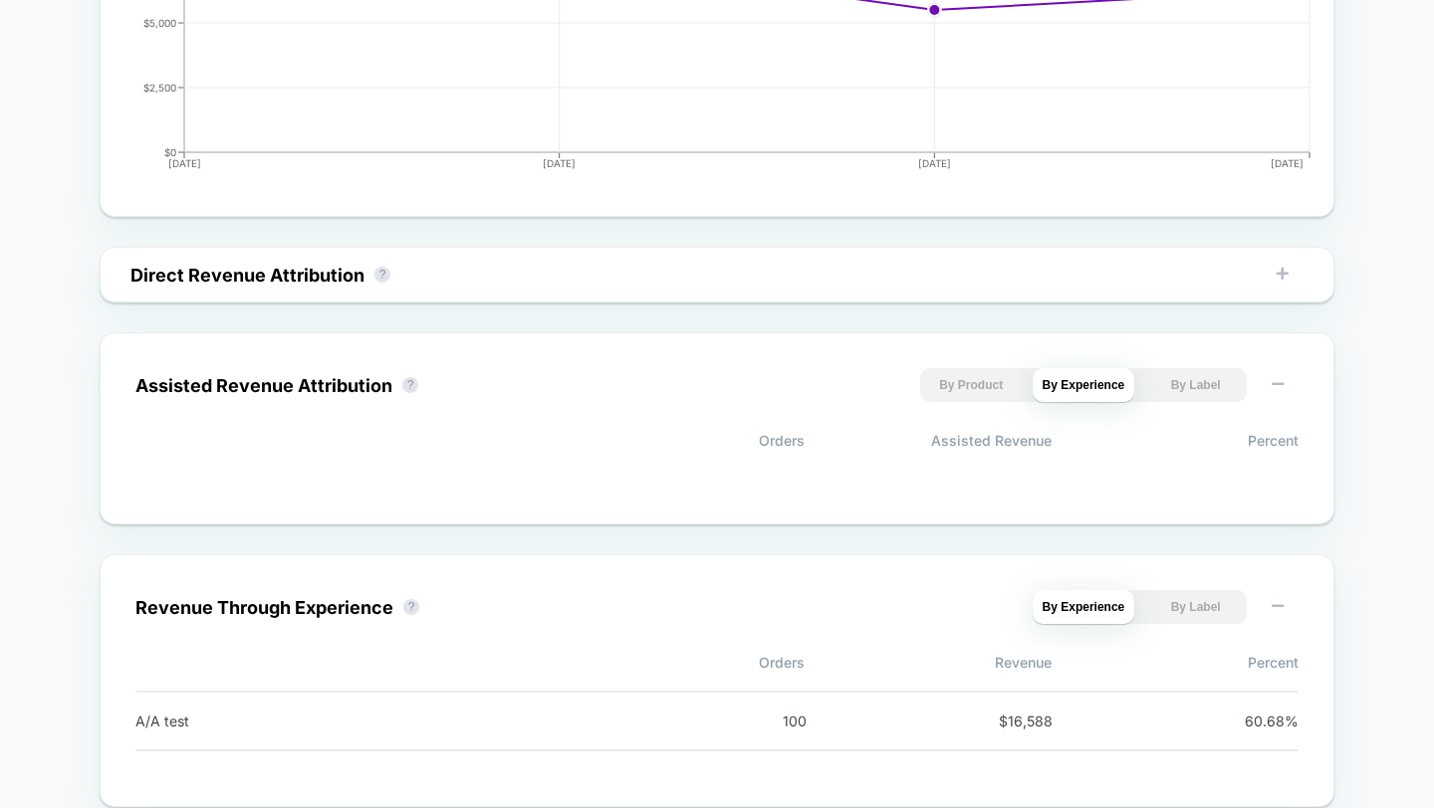
scroll to position [1205, 0]
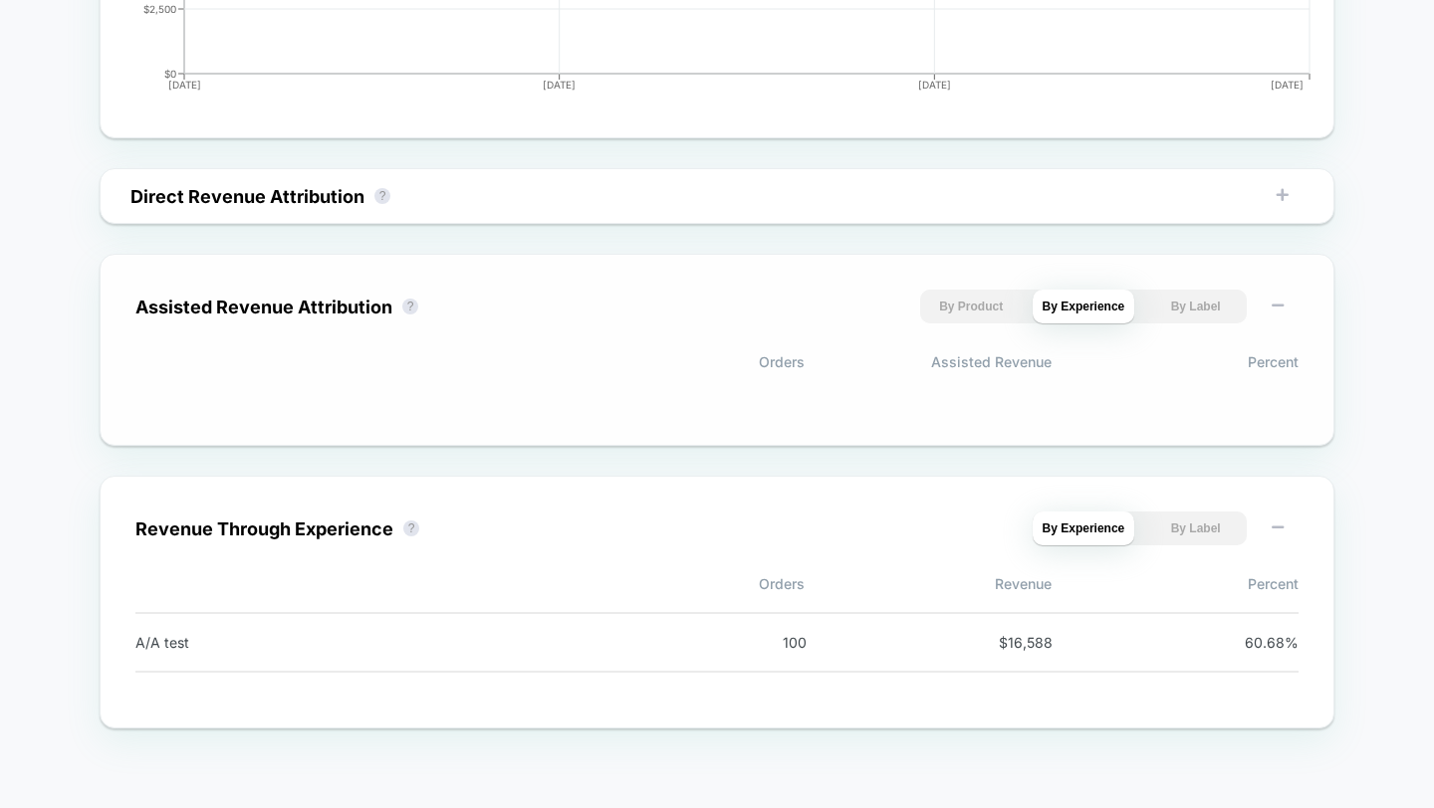
click at [1000, 292] on button "By Product" at bounding box center [971, 307] width 103 height 34
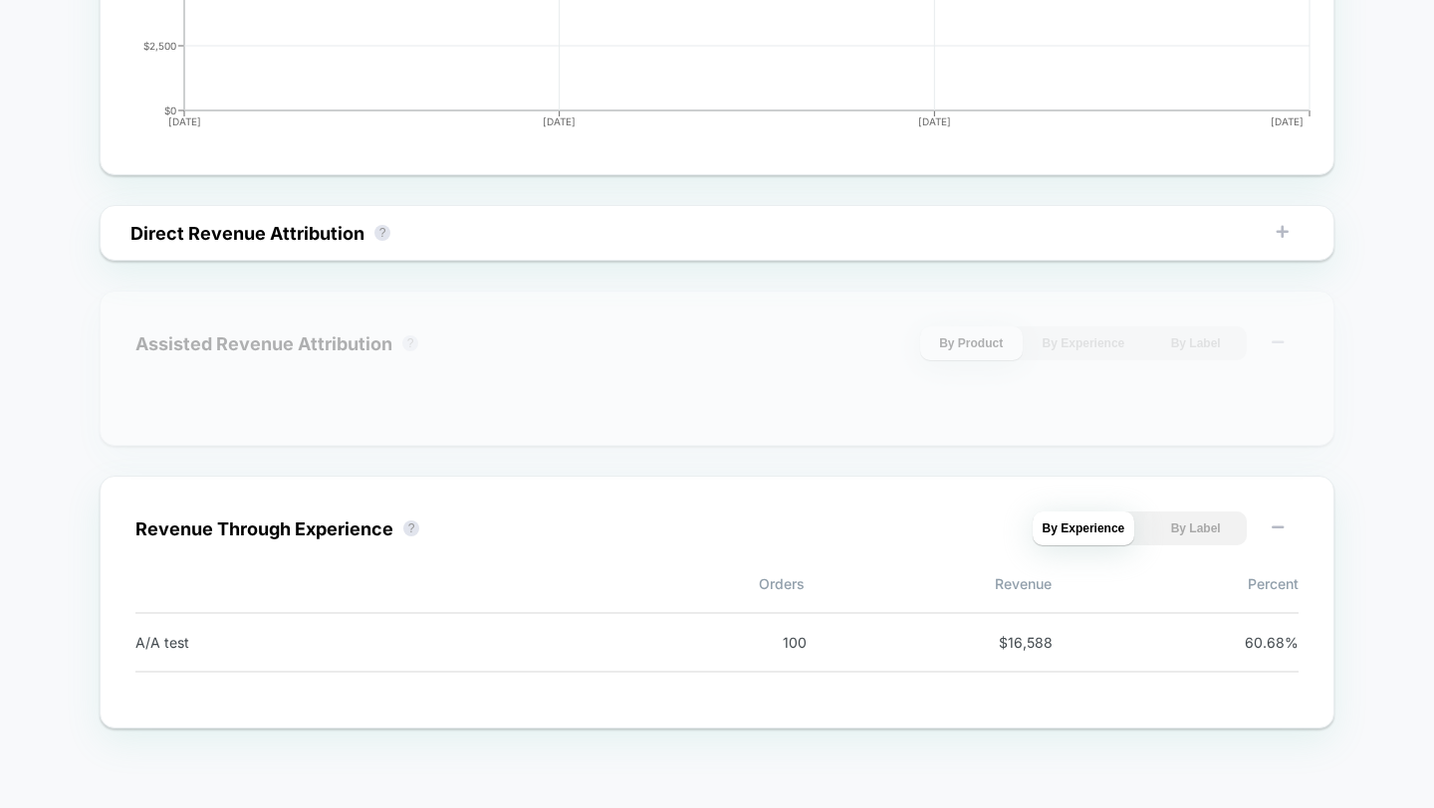
scroll to position [1168, 0]
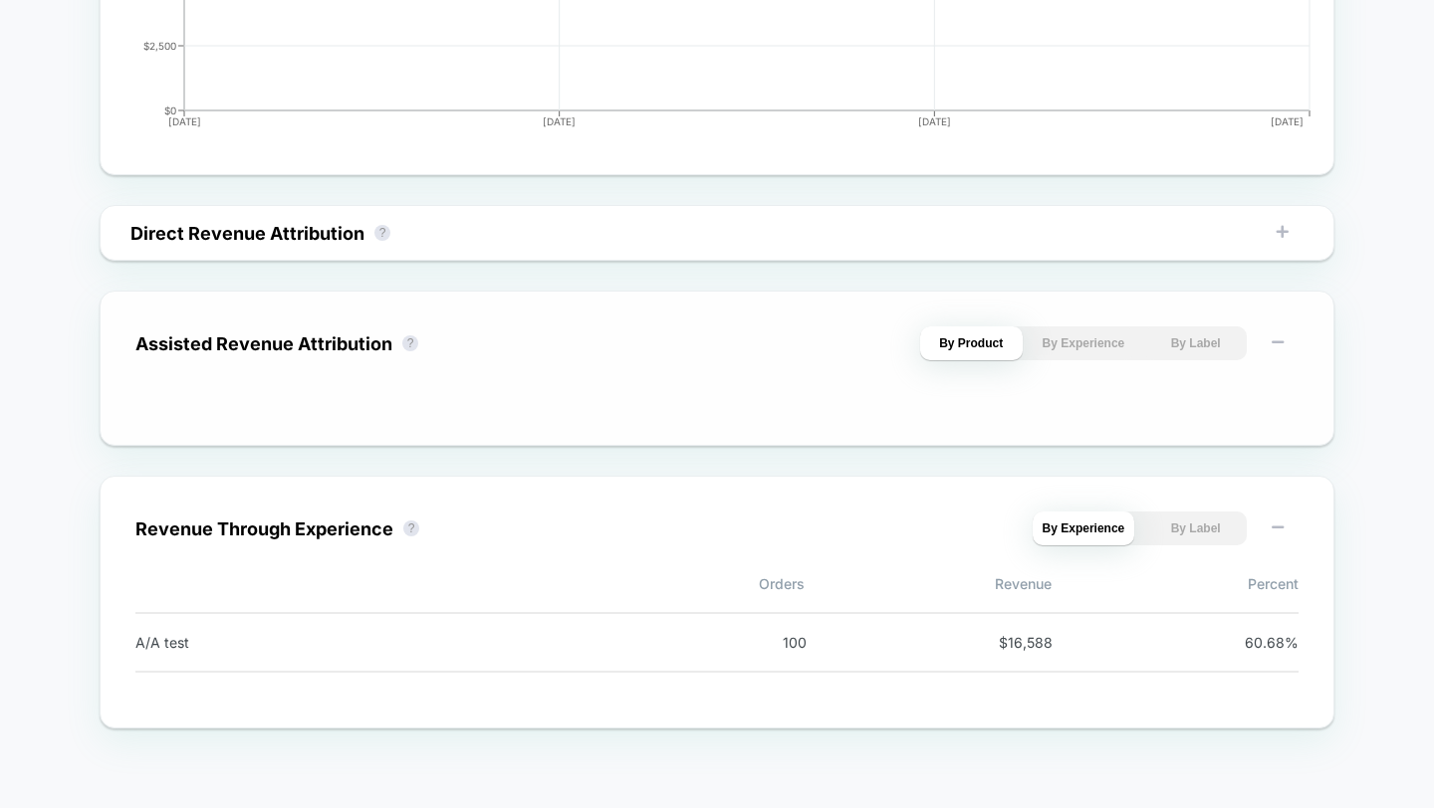
click at [1172, 344] on button "By Label" at bounding box center [1195, 344] width 103 height 34
click at [1186, 521] on button "By Label" at bounding box center [1195, 529] width 103 height 34
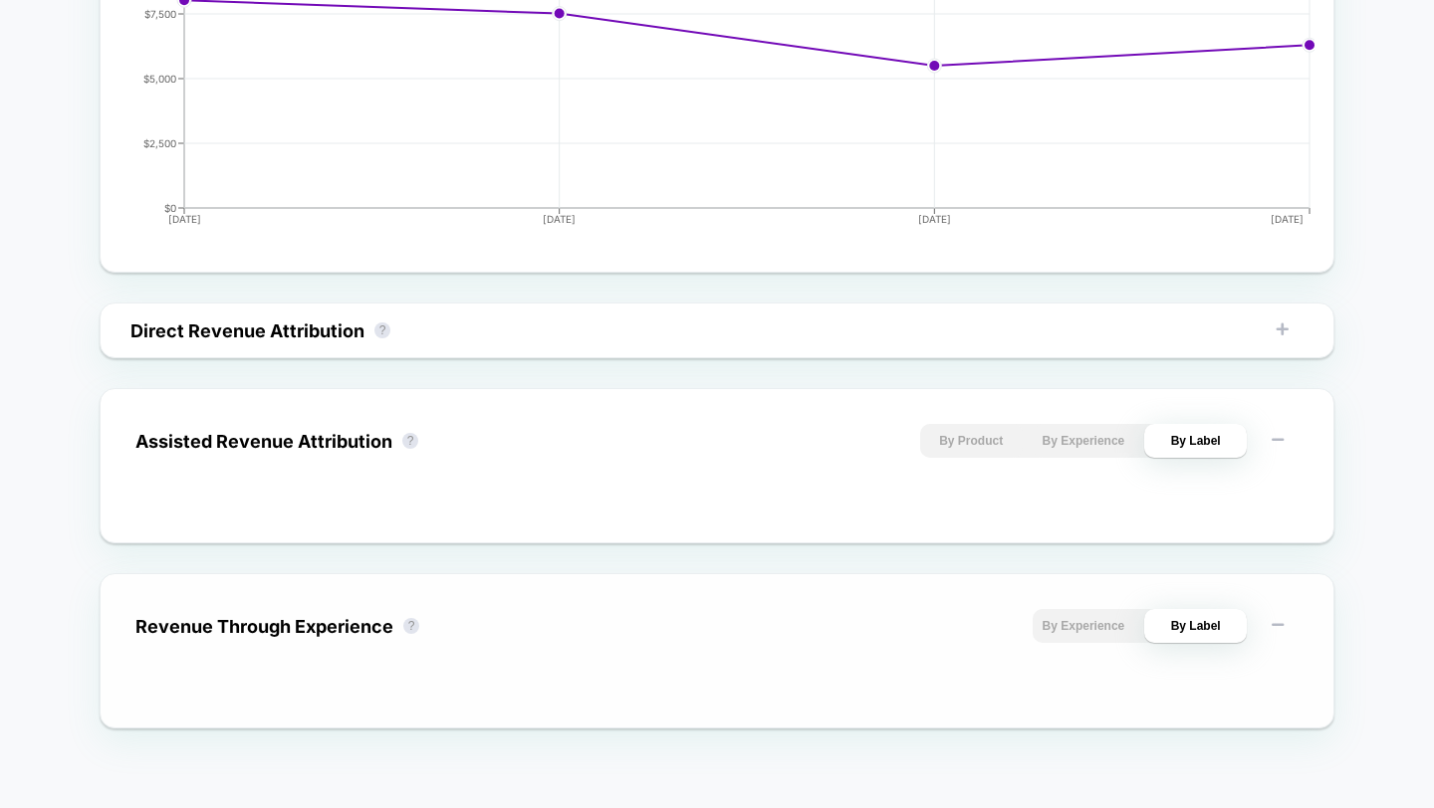
click at [1074, 627] on button "By Experience" at bounding box center [1083, 626] width 103 height 34
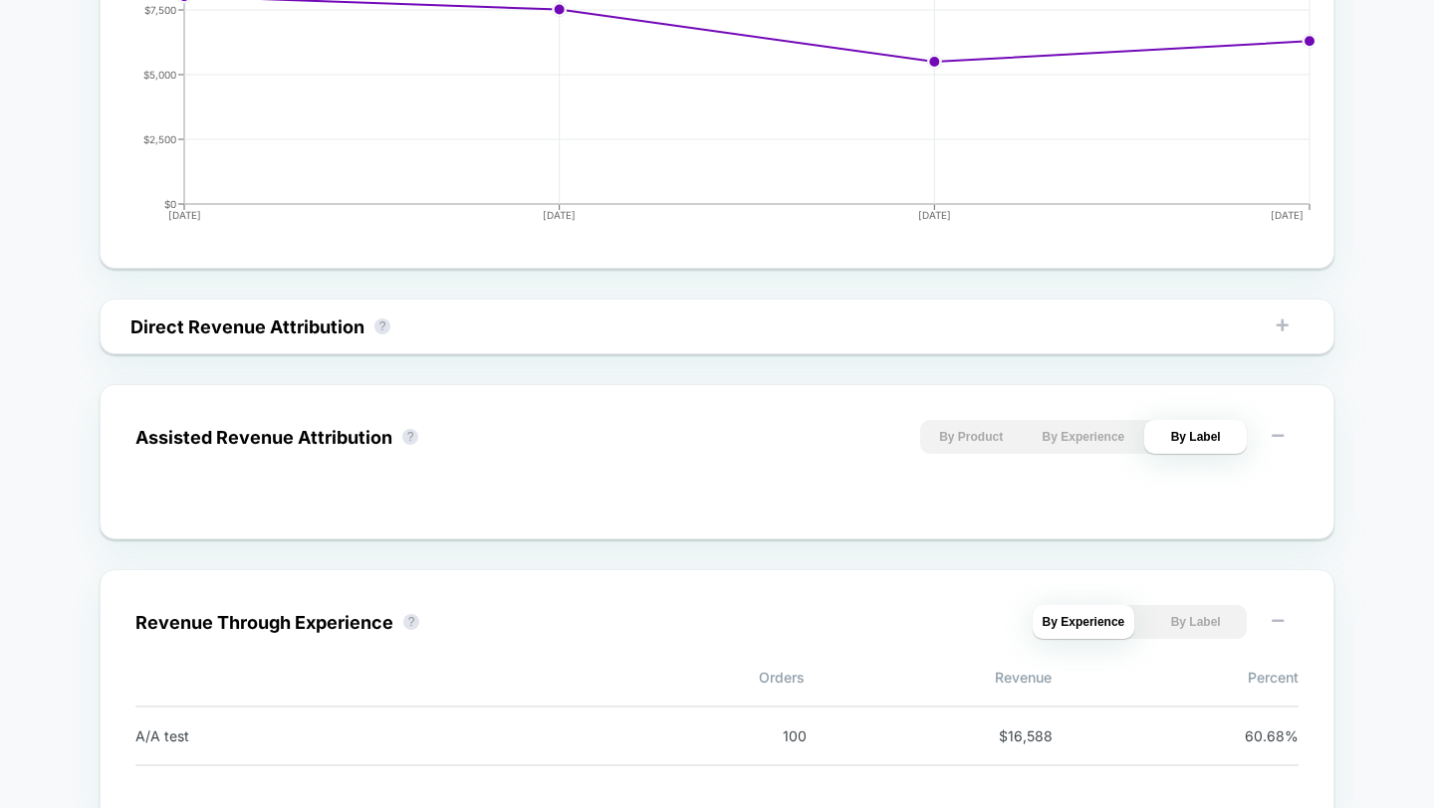
scroll to position [1168, 0]
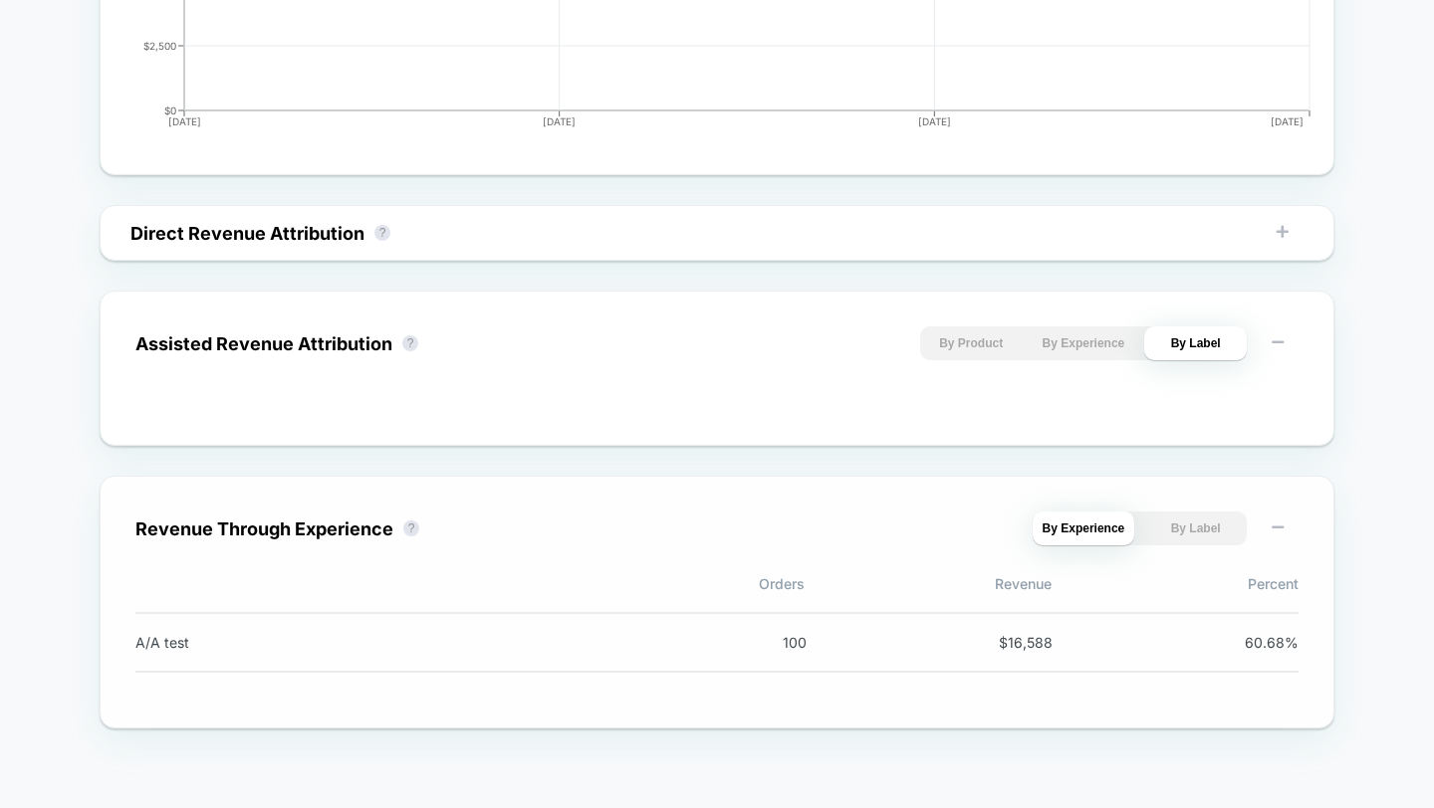
click at [1020, 650] on span "$ 16,588" at bounding box center [1008, 642] width 90 height 17
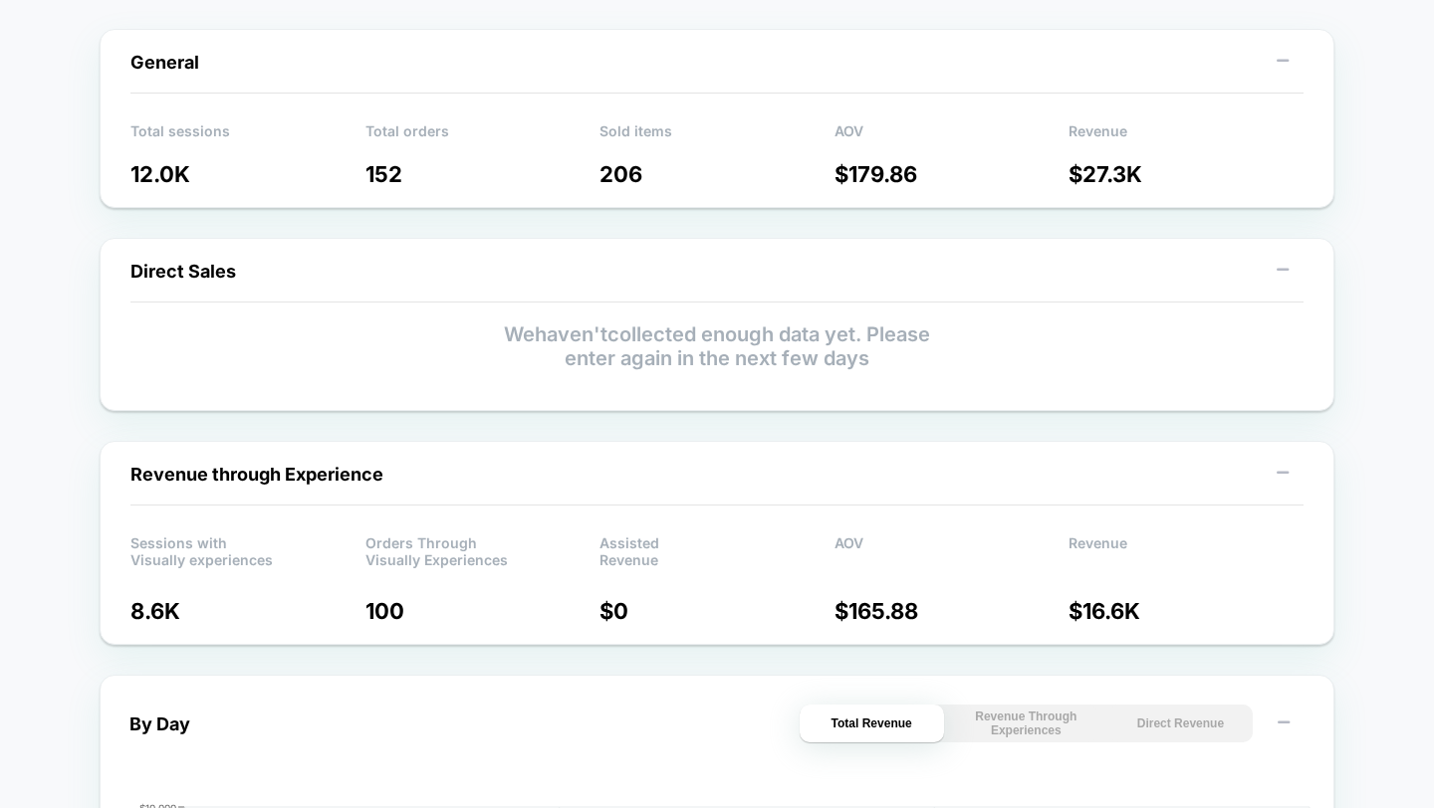
scroll to position [0, 0]
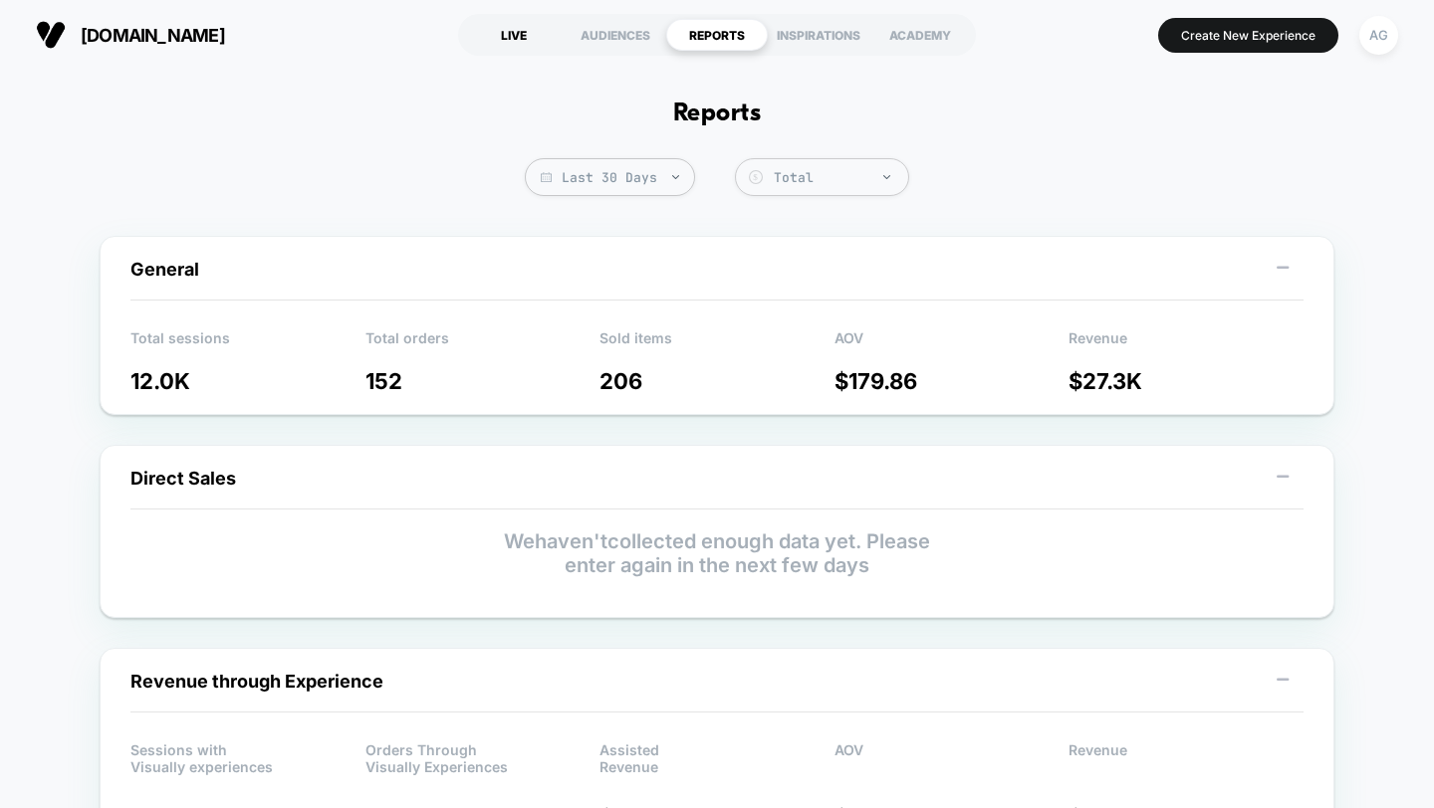
click at [513, 41] on div "LIVE" at bounding box center [514, 35] width 102 height 32
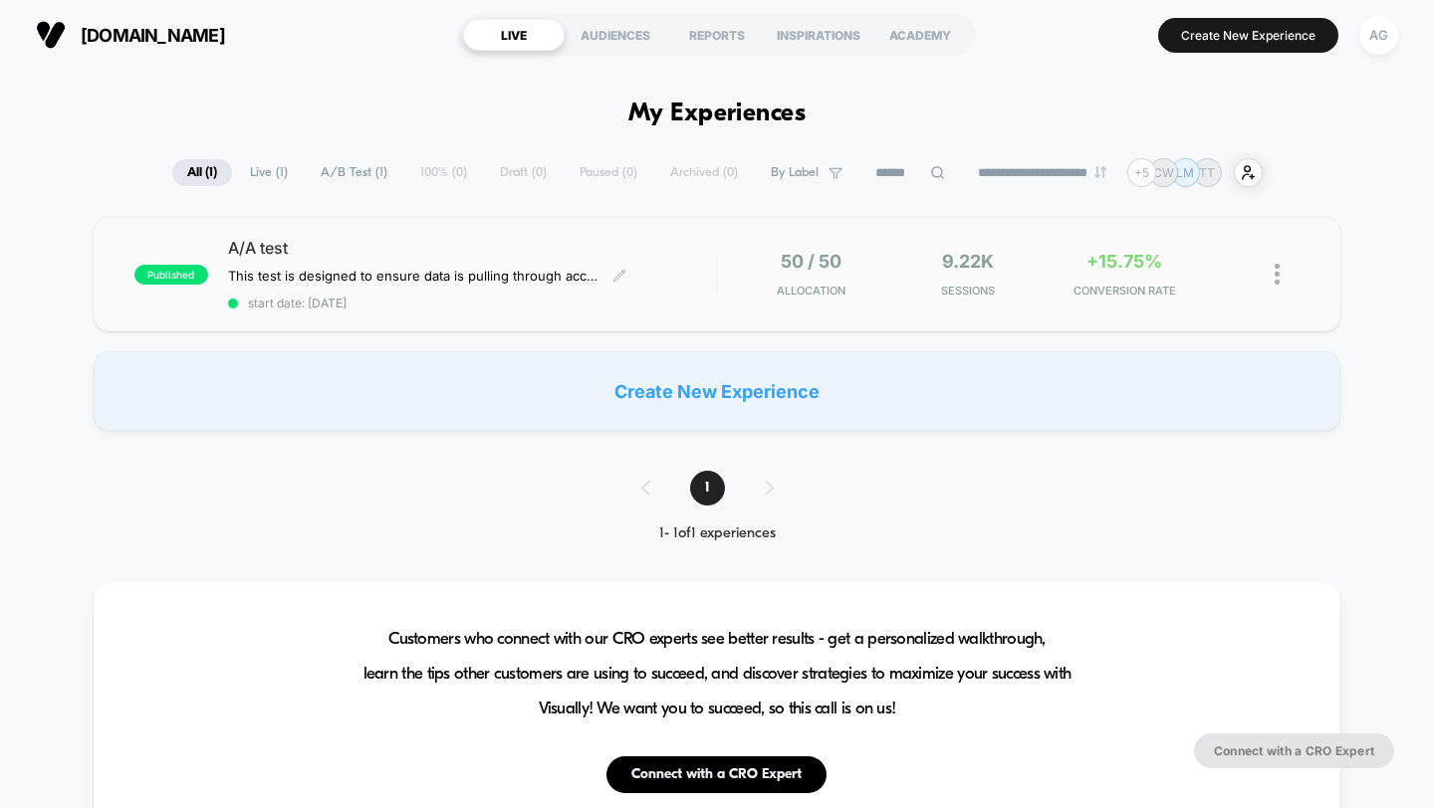
click at [641, 307] on span "start date: [DATE]" at bounding box center [472, 303] width 489 height 15
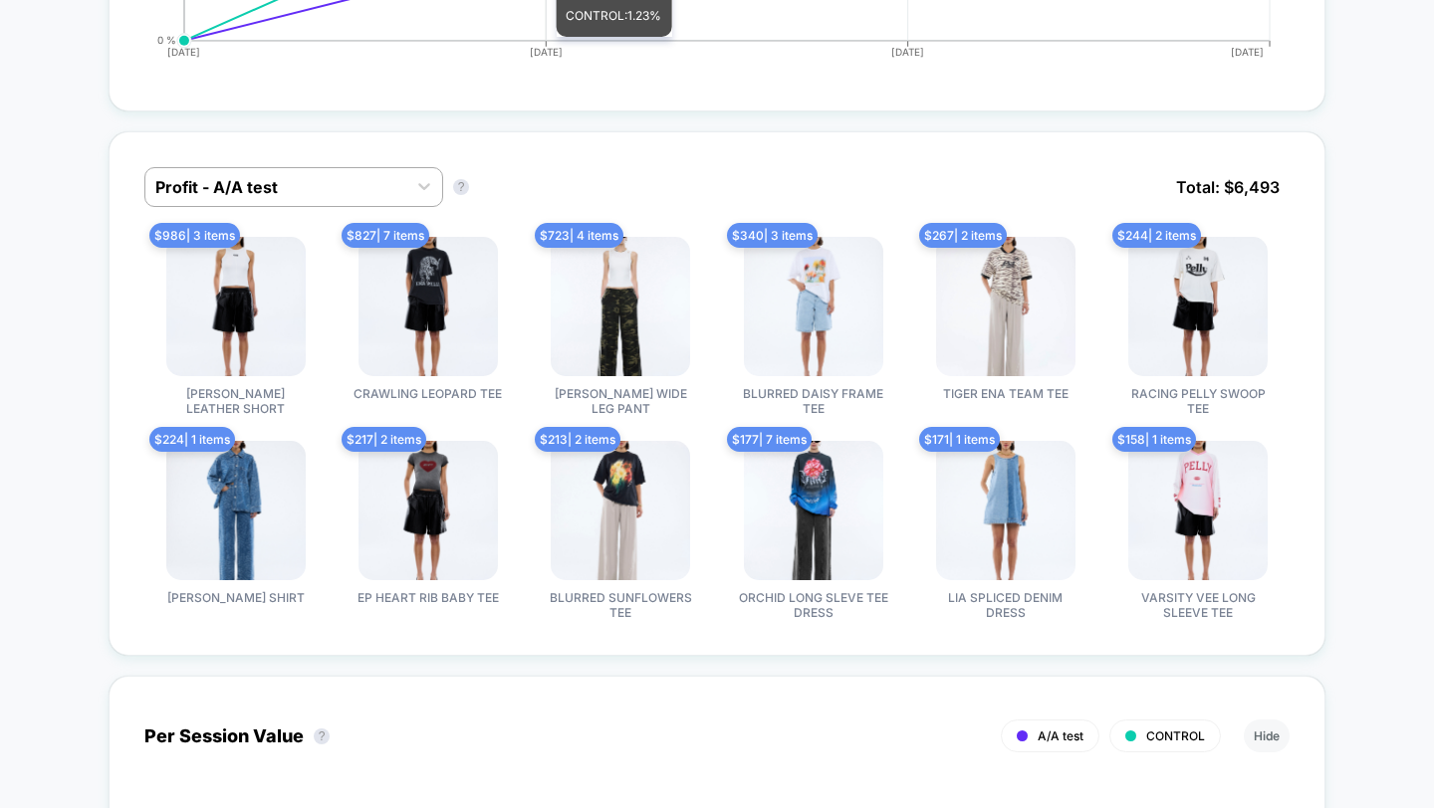
scroll to position [1384, 0]
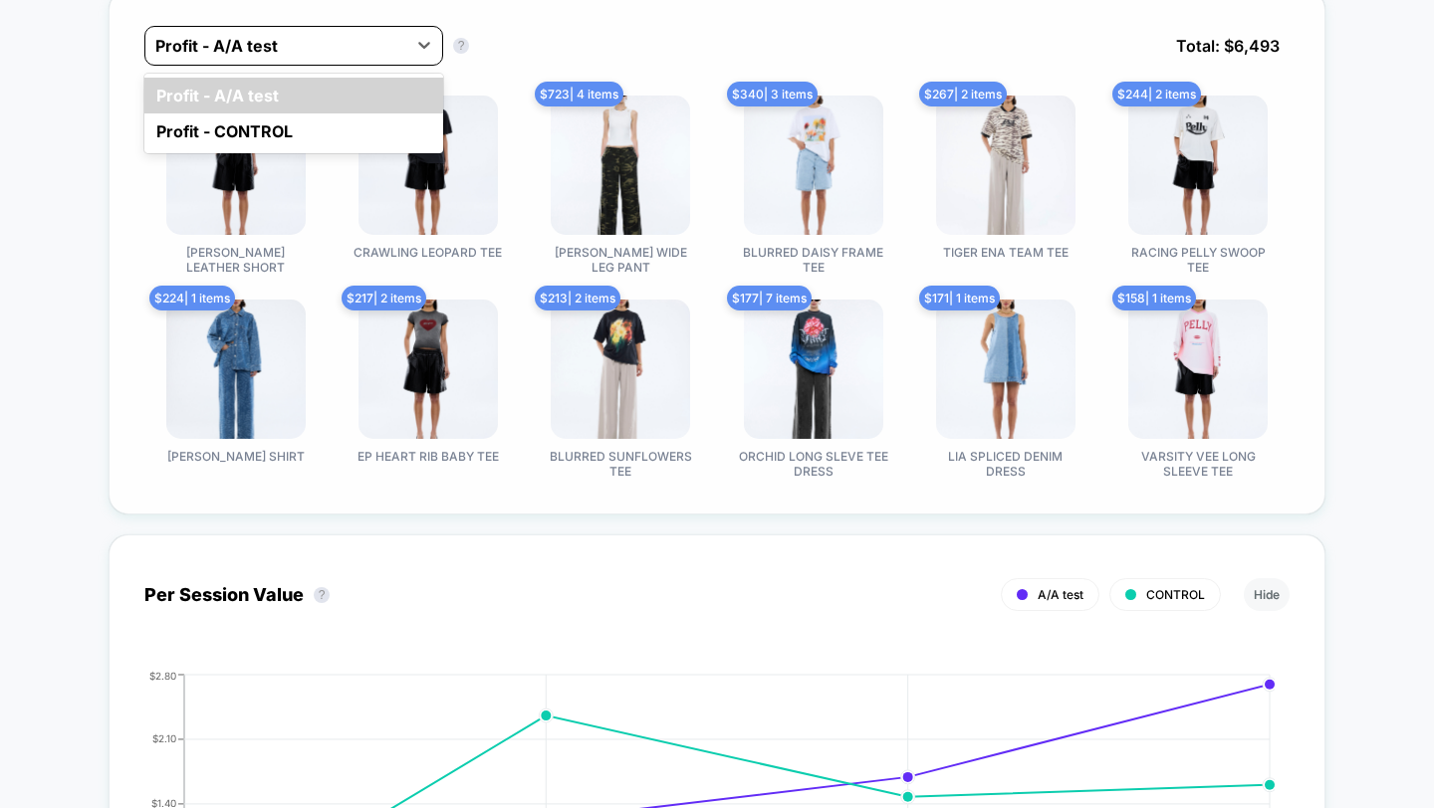
click at [316, 58] on div at bounding box center [275, 46] width 241 height 24
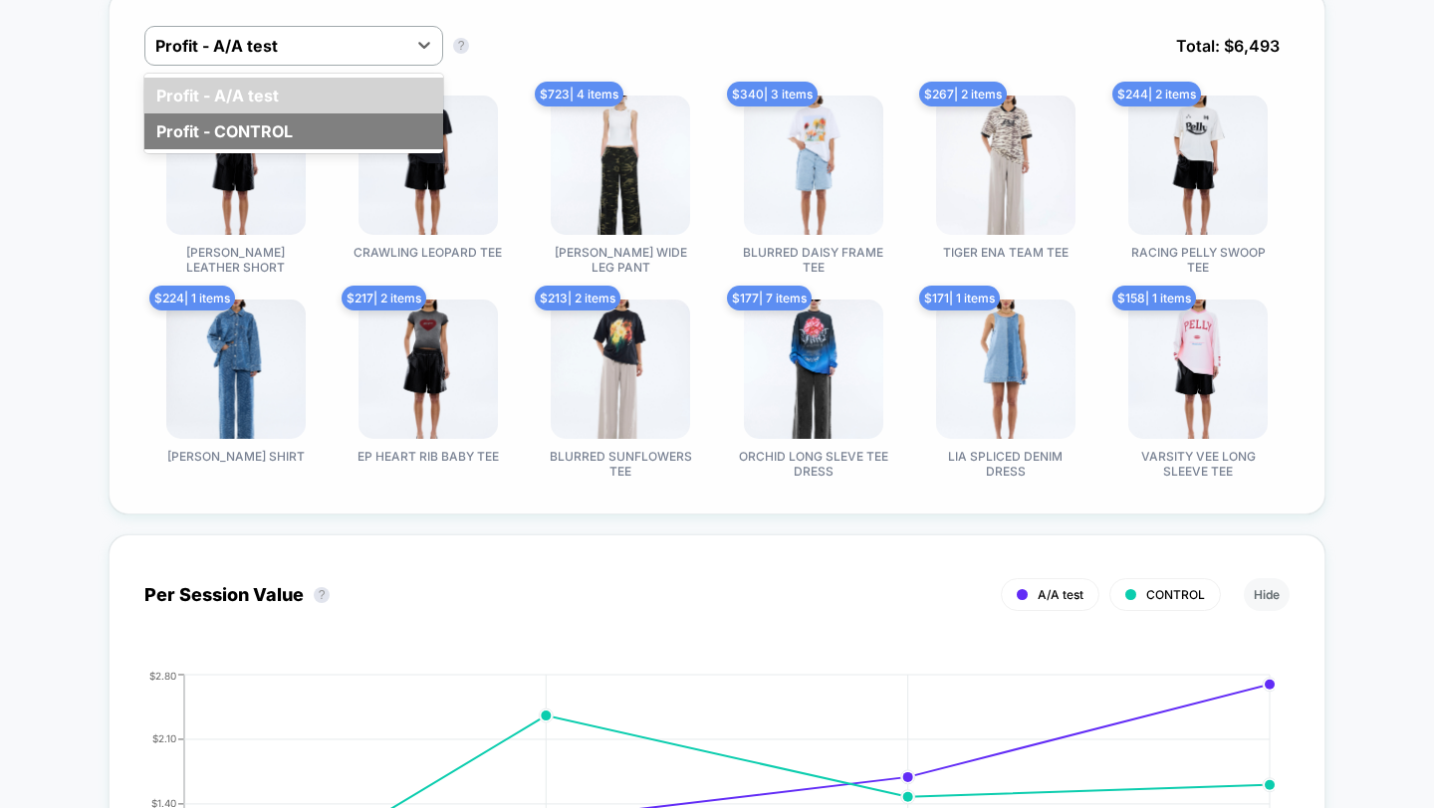
click at [305, 132] on div "Profit - CONTROL" at bounding box center [293, 131] width 299 height 36
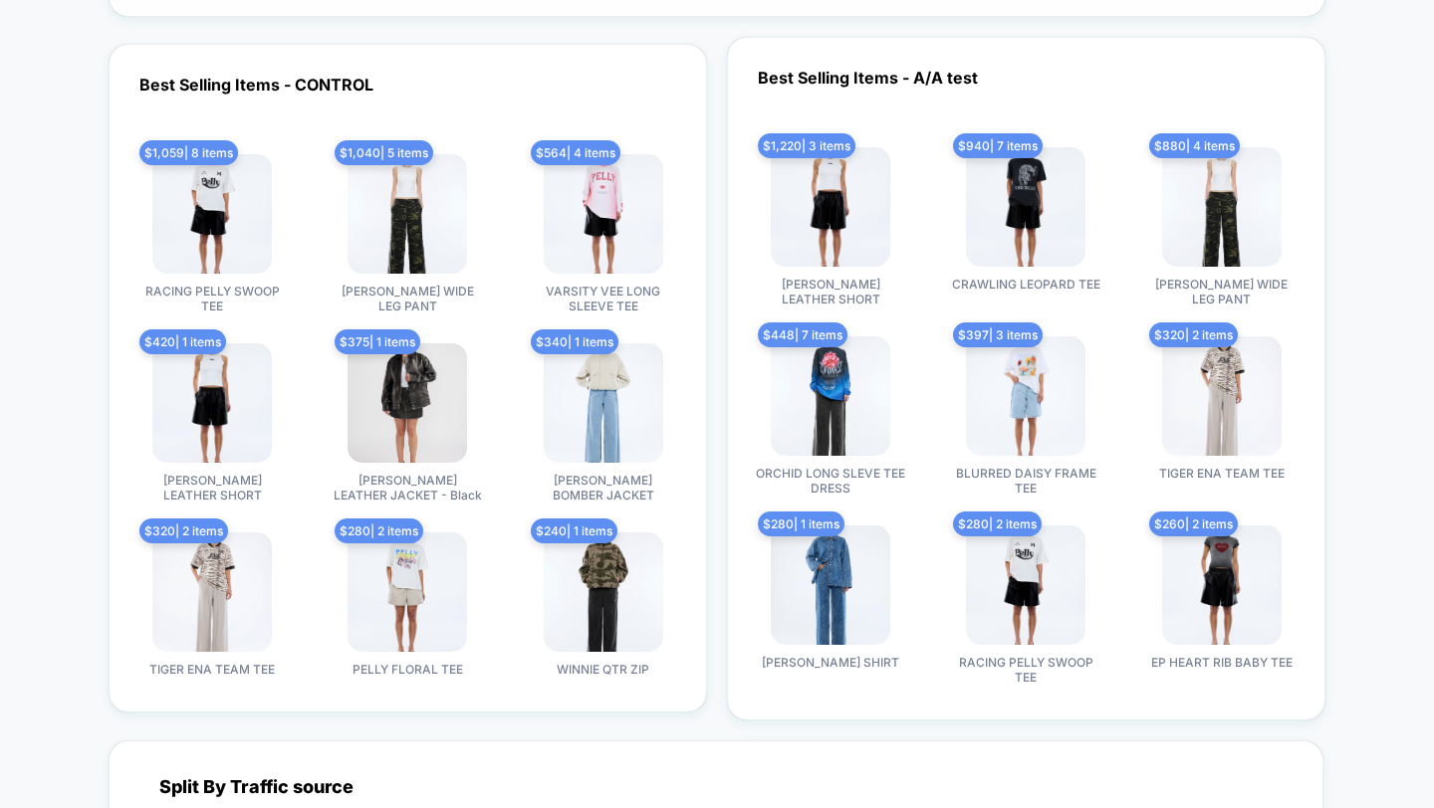
scroll to position [1248, 0]
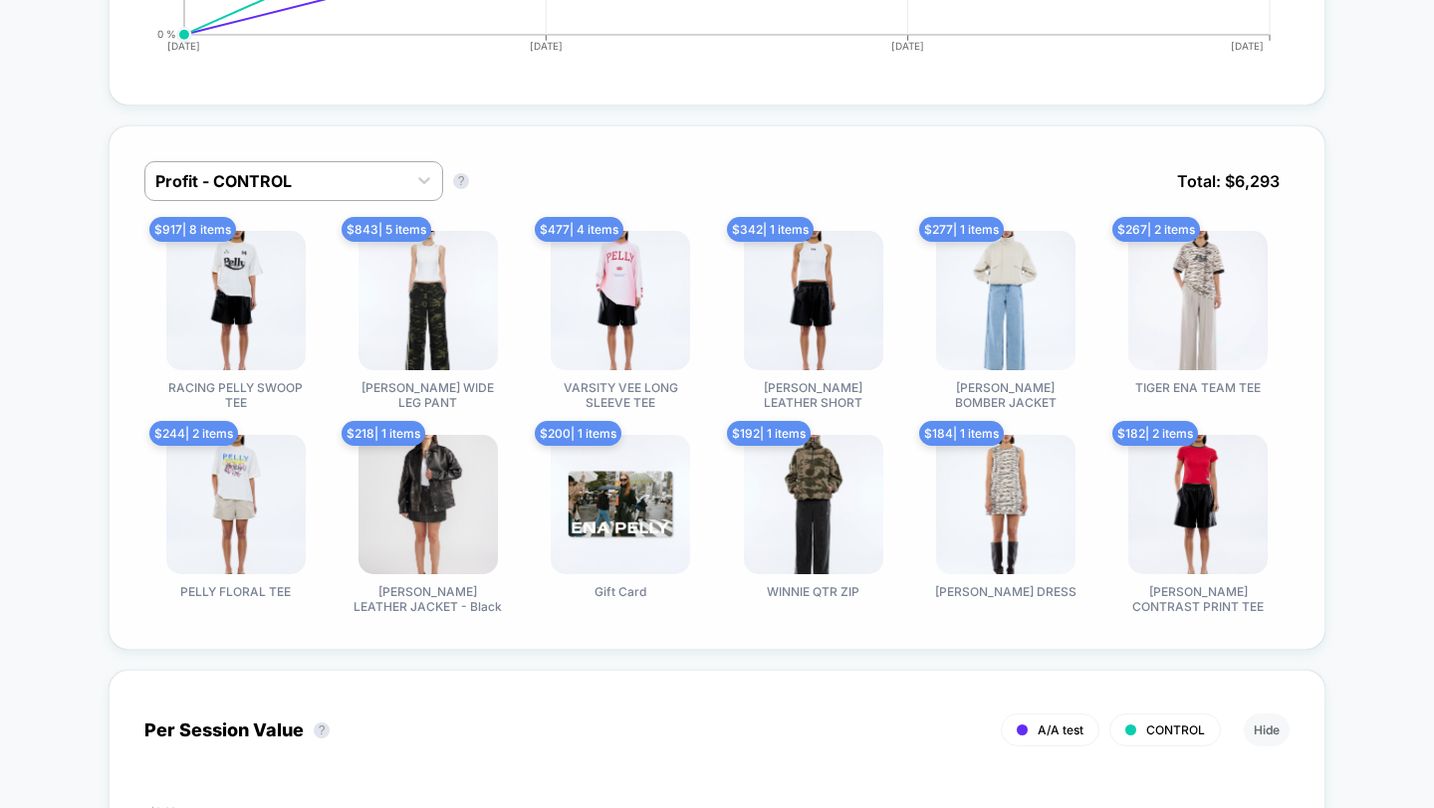
click at [386, 217] on div "Profit - CONTROL Profit - CONTROL ? Total: $ 6,293" at bounding box center [716, 196] width 1145 height 70
click at [379, 197] on div "Profit - CONTROL" at bounding box center [275, 181] width 261 height 32
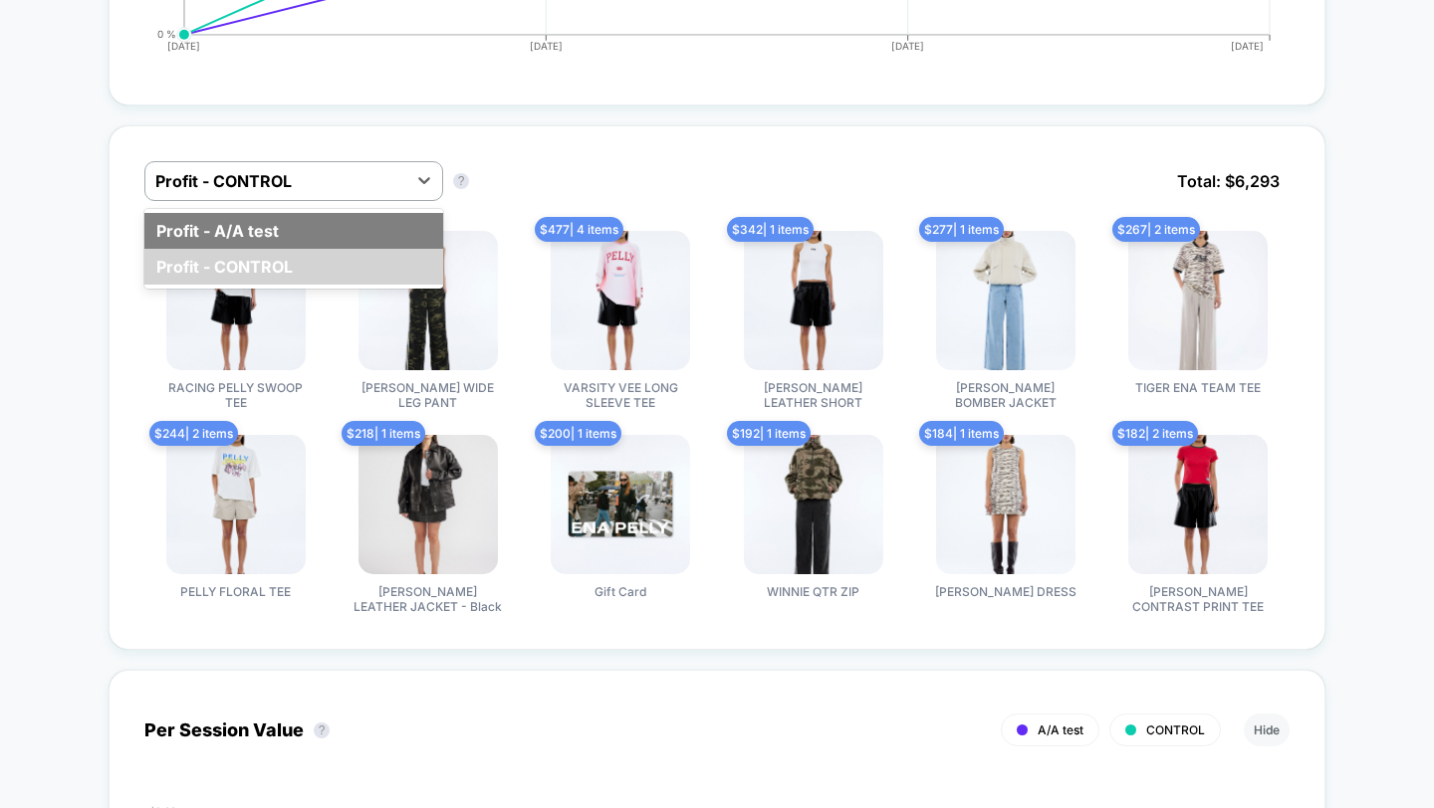
click at [357, 239] on div "Profit - A/A test" at bounding box center [293, 231] width 299 height 36
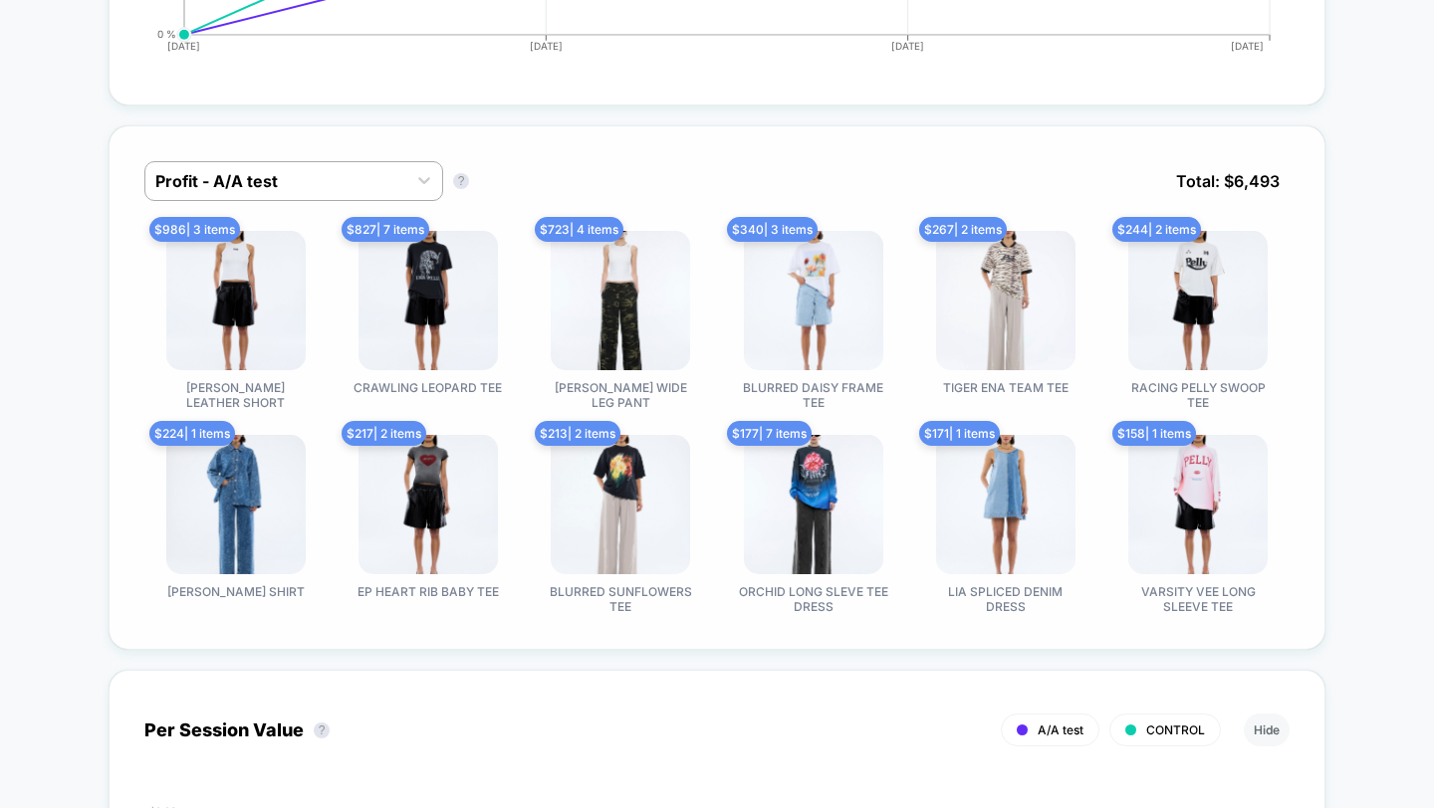
scroll to position [2944, 0]
